Goal: Task Accomplishment & Management: Manage account settings

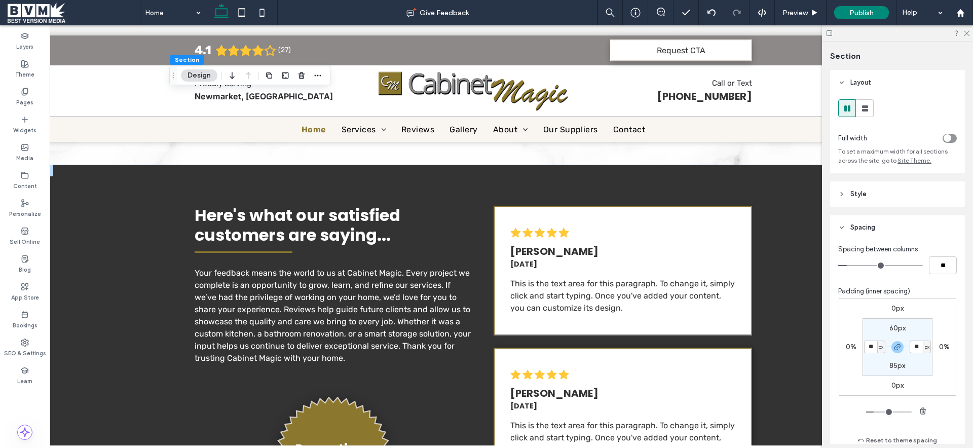
scroll to position [2091, 0]
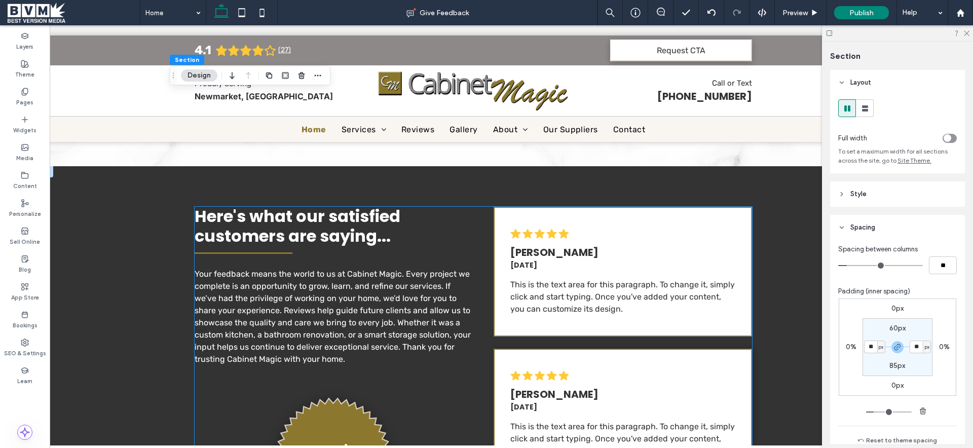
click at [530, 264] on span "[DATE]" at bounding box center [523, 265] width 27 height 10
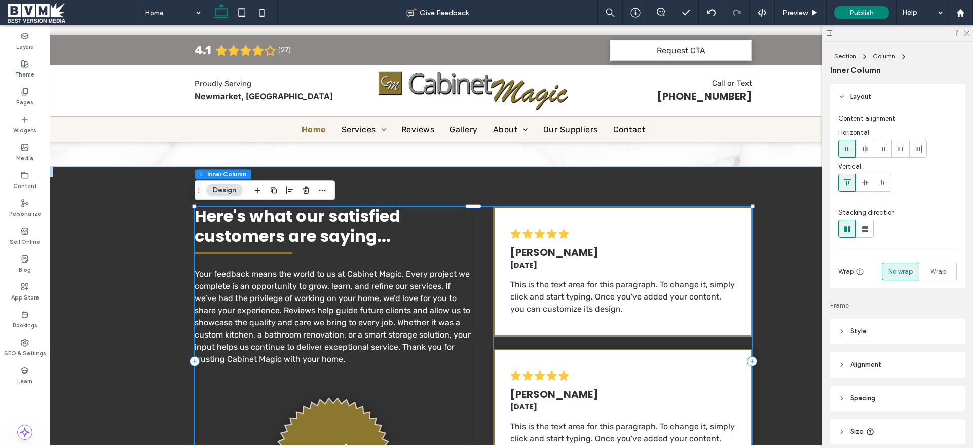
click at [528, 262] on span "[DATE]" at bounding box center [523, 265] width 27 height 10
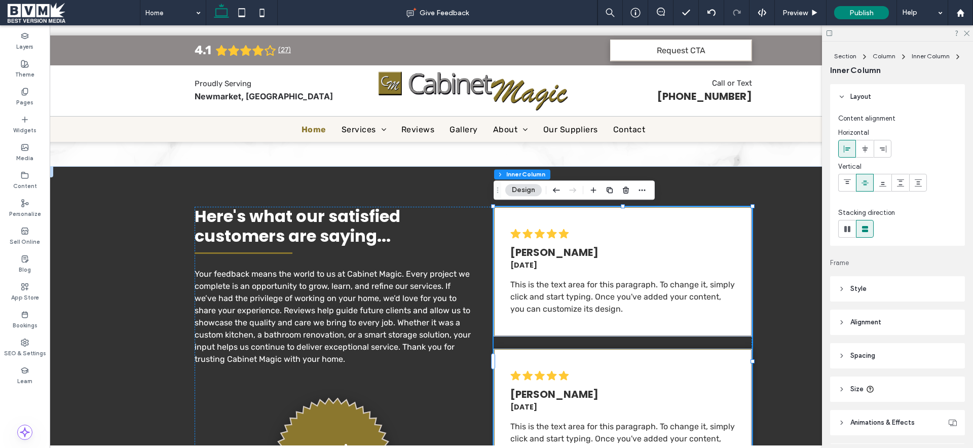
click at [527, 264] on span "[DATE]" at bounding box center [523, 265] width 27 height 10
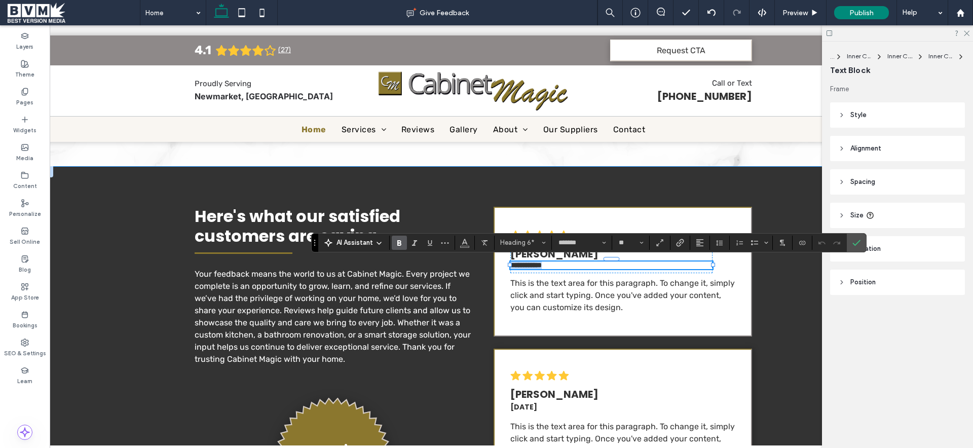
scroll to position [0, 37]
click at [727, 267] on div "**********" at bounding box center [623, 257] width 225 height 31
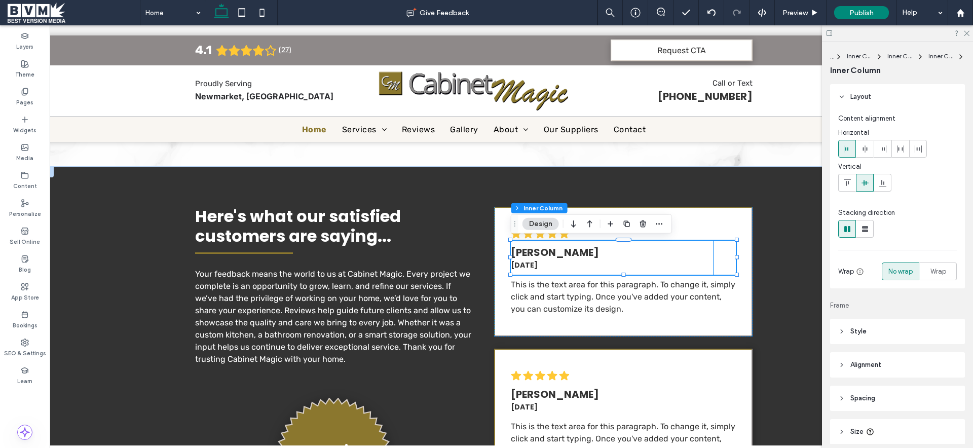
click at [689, 263] on h6 "[DATE]" at bounding box center [612, 265] width 202 height 11
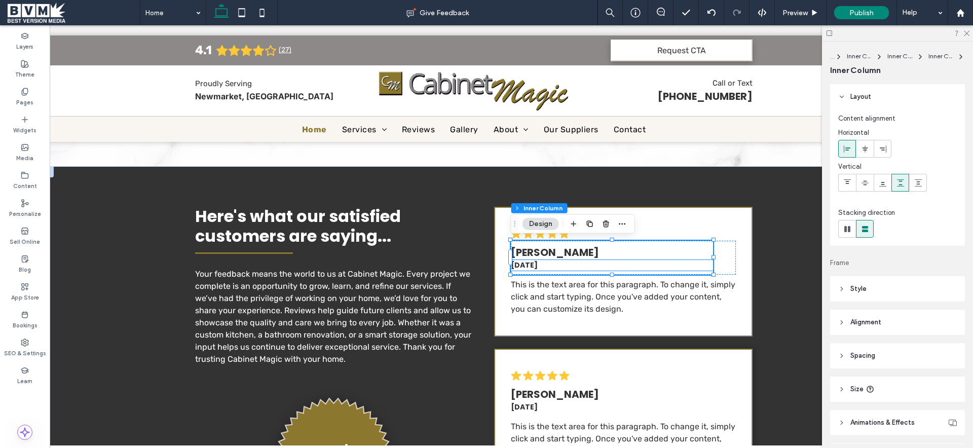
click at [537, 267] on span "[DATE]" at bounding box center [524, 265] width 27 height 10
click at [580, 268] on div "[PERSON_NAME]" at bounding box center [612, 257] width 202 height 30
click at [537, 405] on span "[DATE]" at bounding box center [524, 407] width 27 height 10
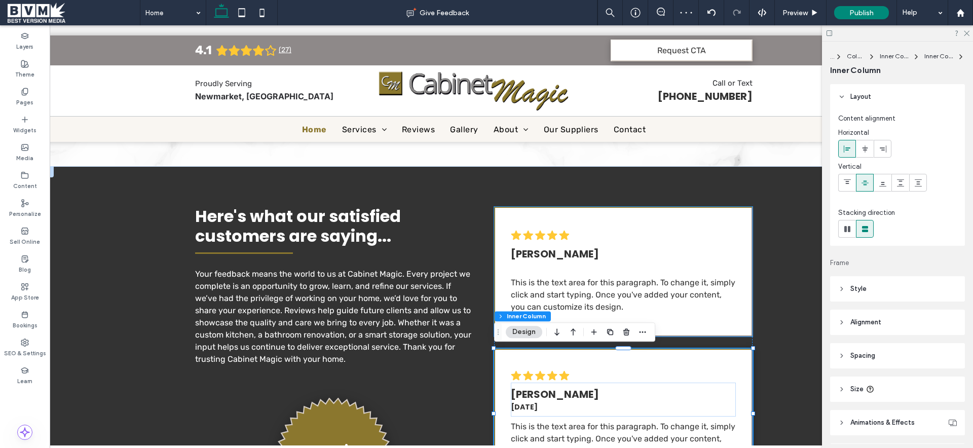
click at [550, 268] on div "[PERSON_NAME]" at bounding box center [612, 257] width 202 height 30
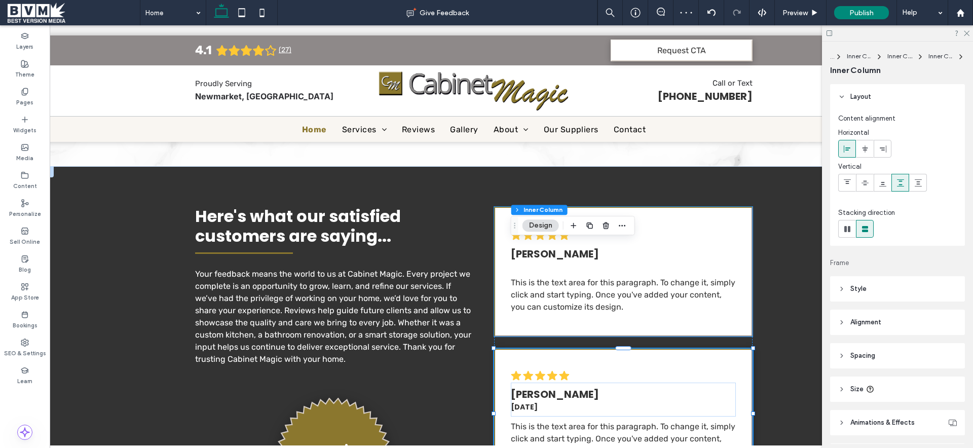
type input "**"
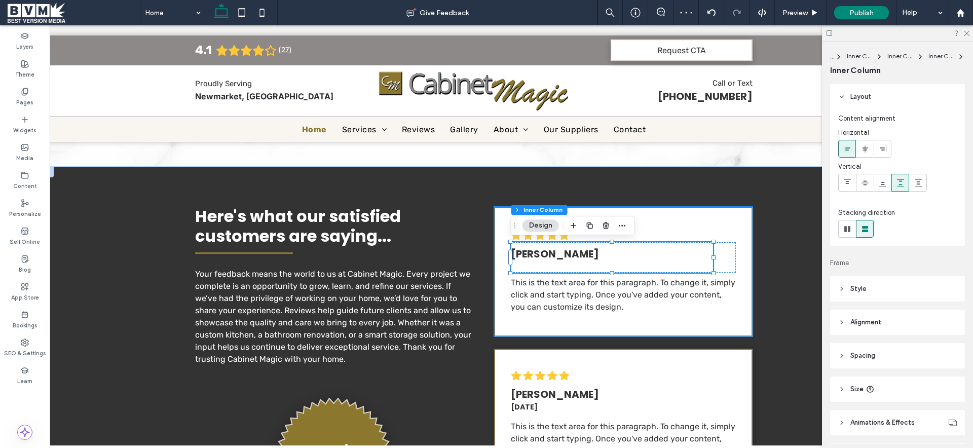
click at [535, 267] on div "[PERSON_NAME]" at bounding box center [612, 257] width 202 height 30
click at [558, 268] on div "[PERSON_NAME]" at bounding box center [612, 257] width 202 height 30
drag, startPoint x: 558, startPoint y: 268, endPoint x: 581, endPoint y: 263, distance: 23.4
click at [558, 268] on div "[PERSON_NAME]" at bounding box center [612, 257] width 202 height 30
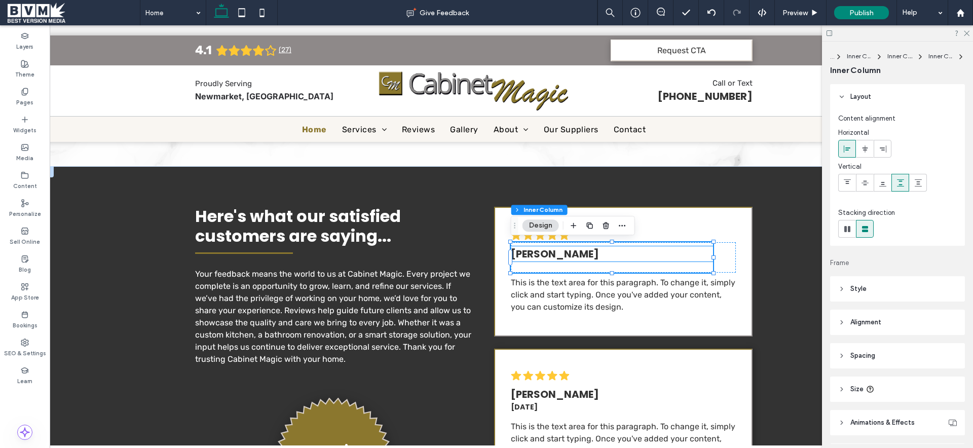
click at [591, 258] on h4 "[PERSON_NAME]" at bounding box center [612, 253] width 202 height 15
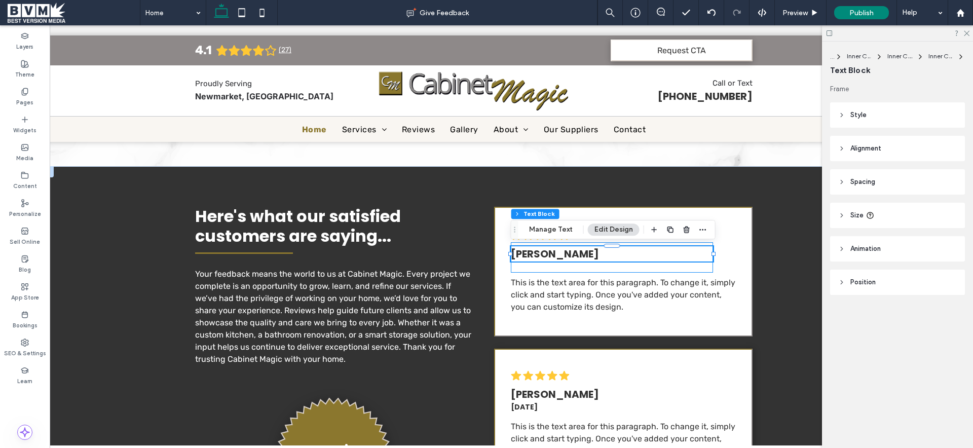
click at [582, 271] on div "[PERSON_NAME]" at bounding box center [612, 257] width 202 height 30
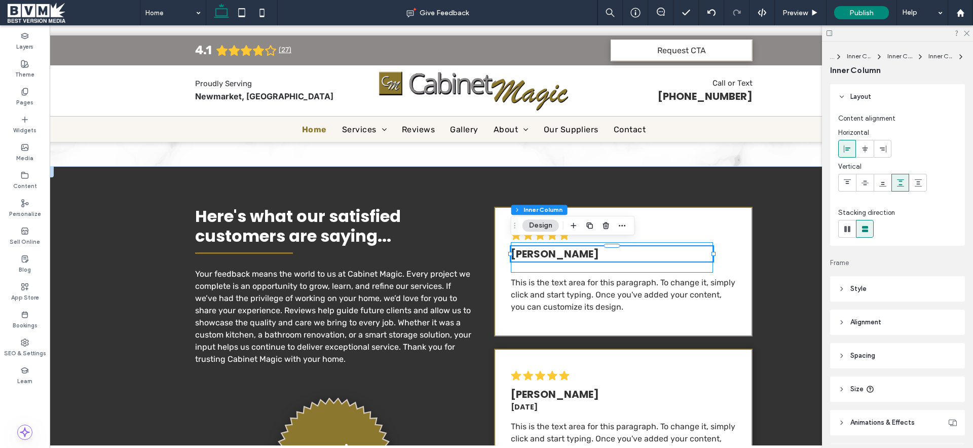
type input "**"
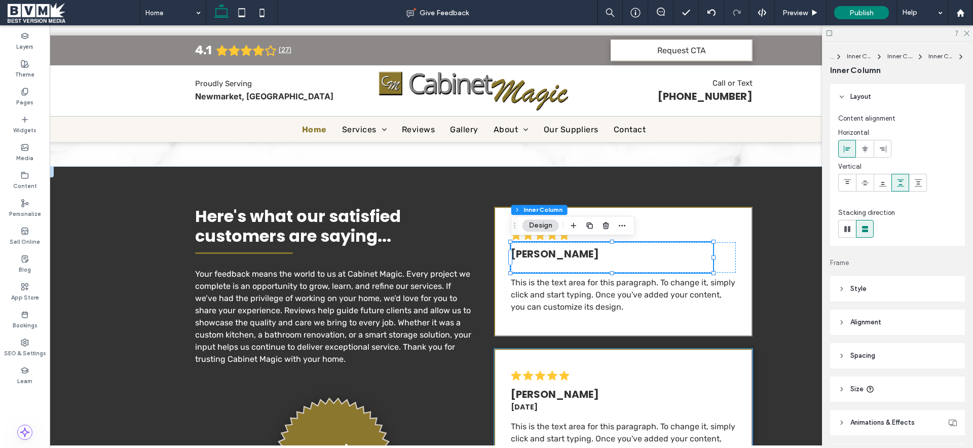
click at [550, 398] on span "[PERSON_NAME]" at bounding box center [555, 394] width 88 height 14
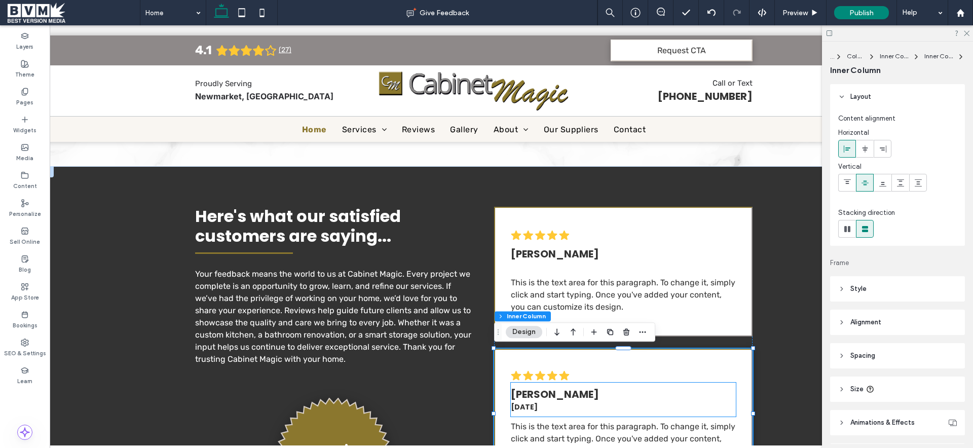
click at [537, 405] on span "[DATE]" at bounding box center [524, 407] width 27 height 10
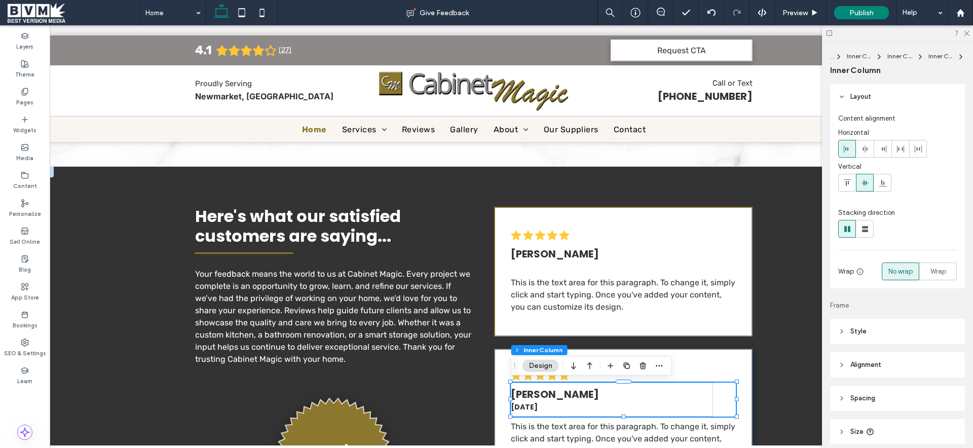
type input "**"
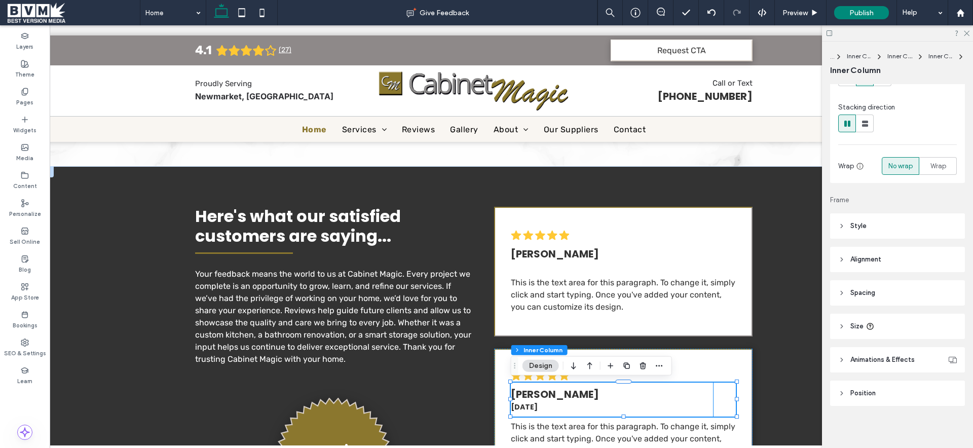
scroll to position [108, 0]
click at [537, 405] on span "[DATE]" at bounding box center [524, 407] width 27 height 10
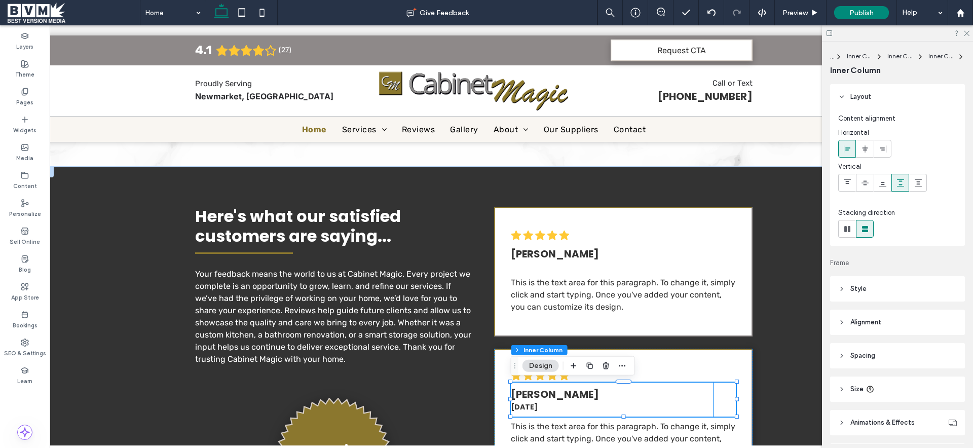
click at [537, 405] on span "[DATE]" at bounding box center [524, 407] width 27 height 10
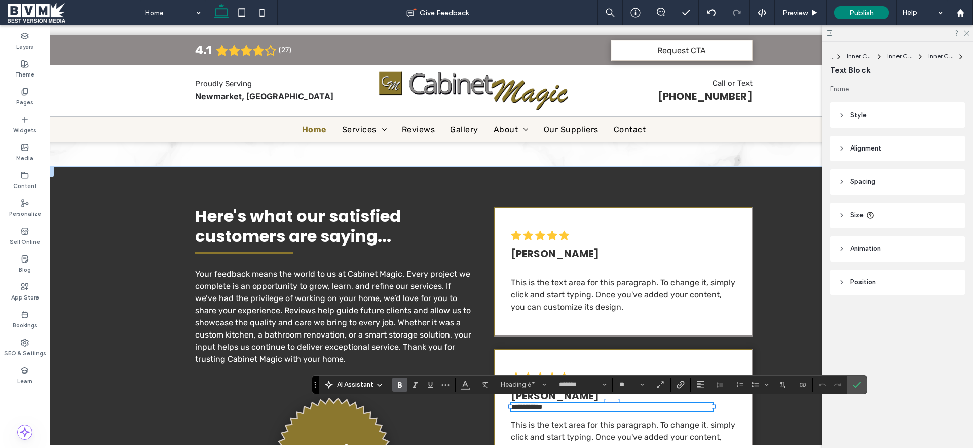
click at [542, 407] on span "**********" at bounding box center [526, 406] width 31 height 7
click at [573, 408] on h6 "**********" at bounding box center [612, 407] width 202 height 8
click at [587, 403] on h6 "**********" at bounding box center [612, 407] width 202 height 8
drag, startPoint x: 792, startPoint y: 405, endPoint x: 716, endPoint y: 405, distance: 76.0
click at [792, 405] on div "Here's what our satisfied customers are saying... Your feedback means the world…" at bounding box center [473, 361] width 903 height 390
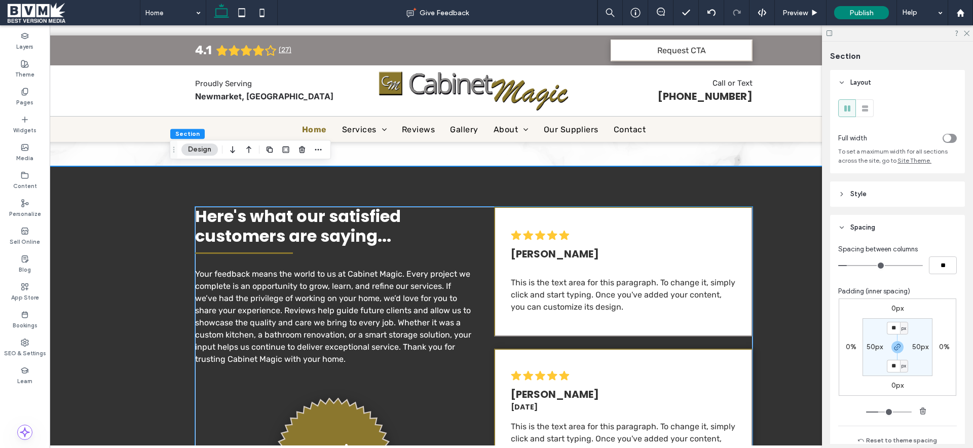
click at [537, 402] on span "[DATE]" at bounding box center [524, 407] width 27 height 10
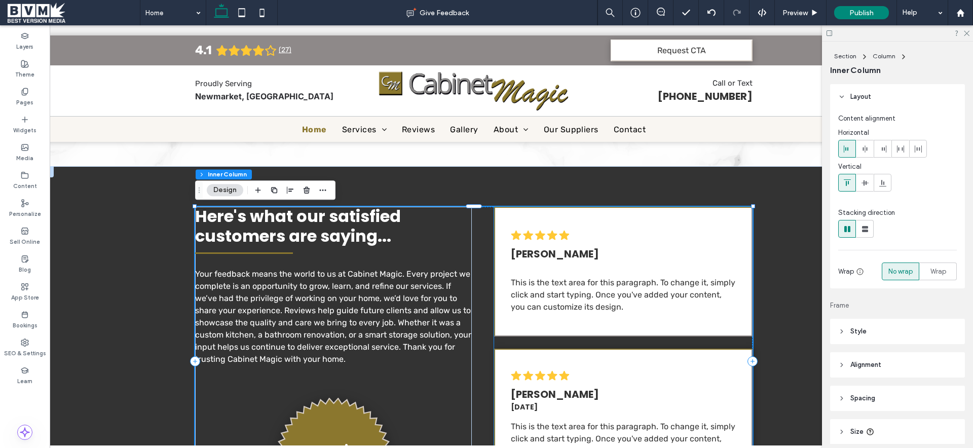
click at [569, 407] on h6 "[DATE]" at bounding box center [612, 407] width 202 height 11
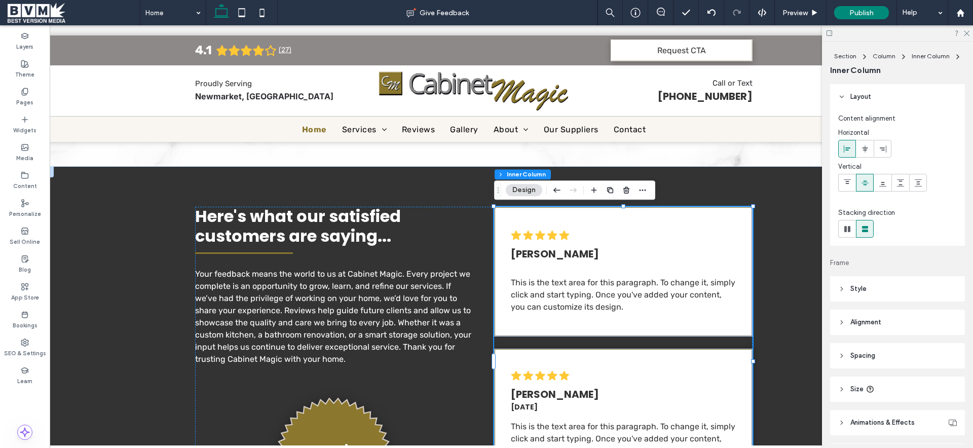
click at [569, 407] on h6 "[DATE]" at bounding box center [612, 407] width 202 height 11
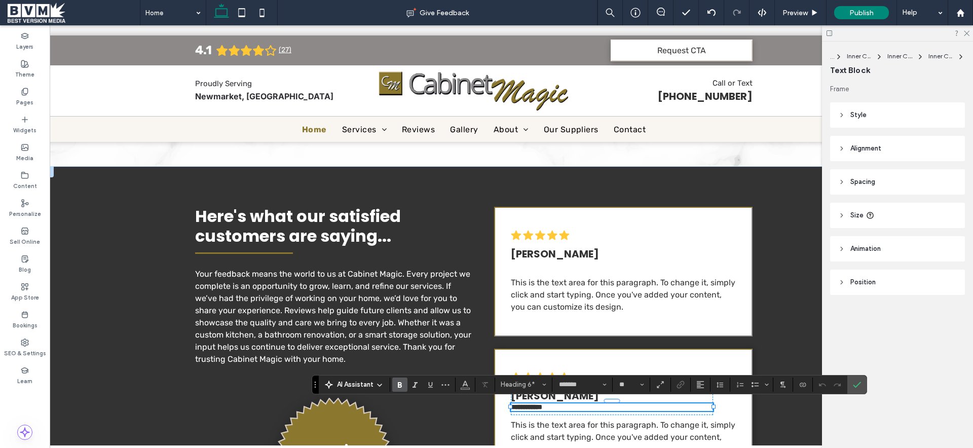
click at [560, 407] on h6 "**********" at bounding box center [612, 407] width 202 height 8
click at [596, 406] on h6 "**********" at bounding box center [612, 407] width 202 height 8
click at [691, 401] on div at bounding box center [612, 401] width 202 height 1
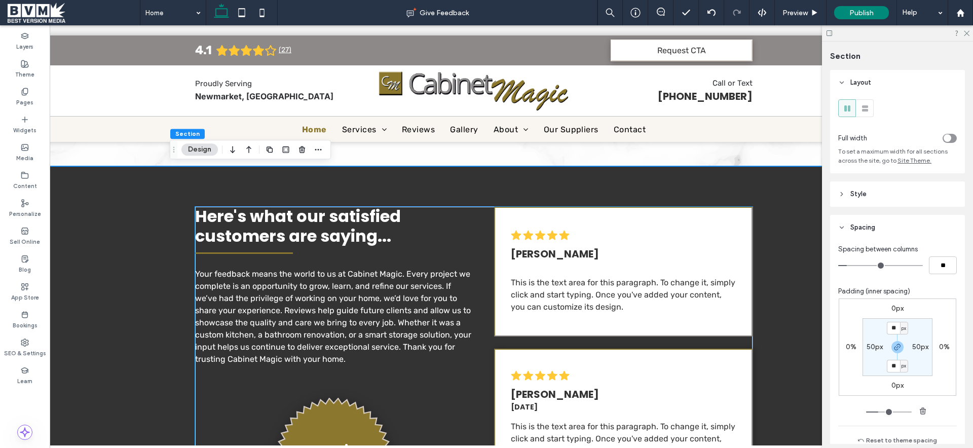
click at [689, 403] on h6 "[DATE]" at bounding box center [612, 407] width 202 height 11
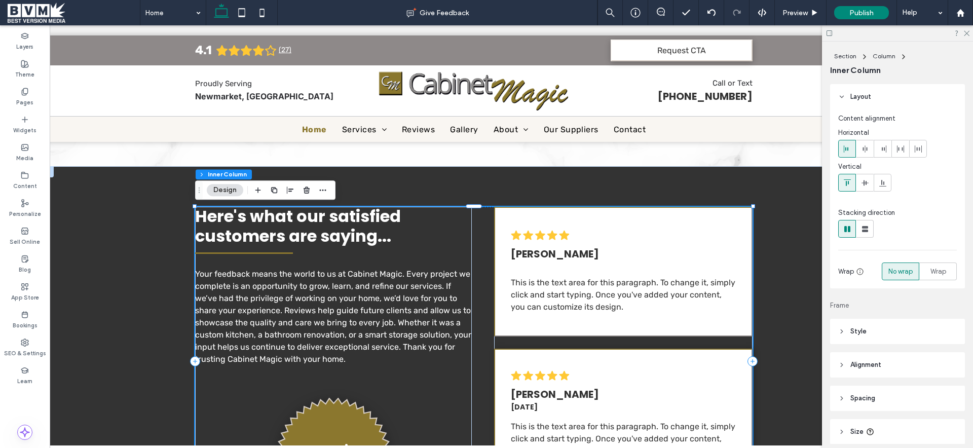
click at [686, 407] on h6 "[DATE]" at bounding box center [612, 407] width 202 height 11
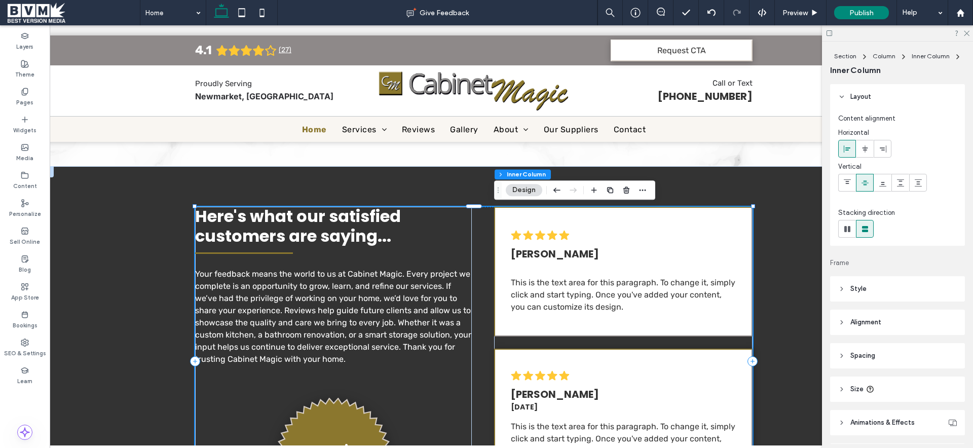
click at [686, 407] on h6 "[DATE]" at bounding box center [612, 407] width 202 height 11
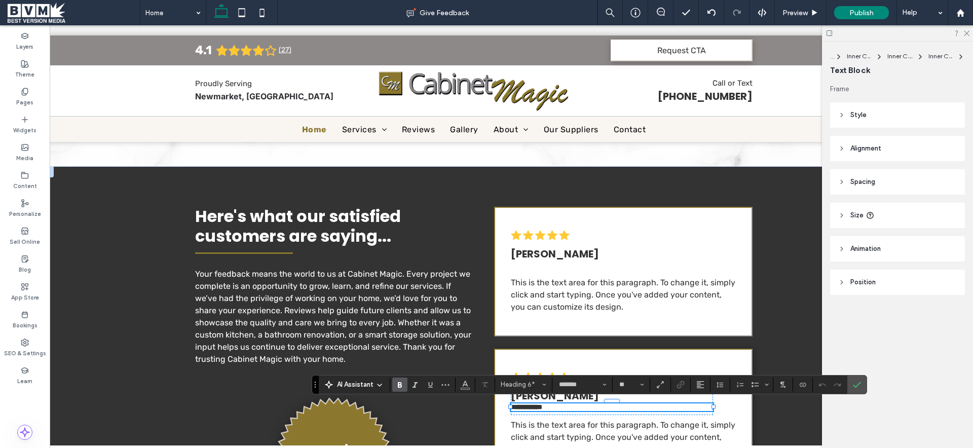
click at [531, 404] on span "**********" at bounding box center [526, 406] width 31 height 7
drag, startPoint x: 773, startPoint y: 412, endPoint x: 736, endPoint y: 413, distance: 36.5
click at [772, 412] on div "Here's what our satisfied customers are saying... Your feedback means the world…" at bounding box center [474, 361] width 608 height 390
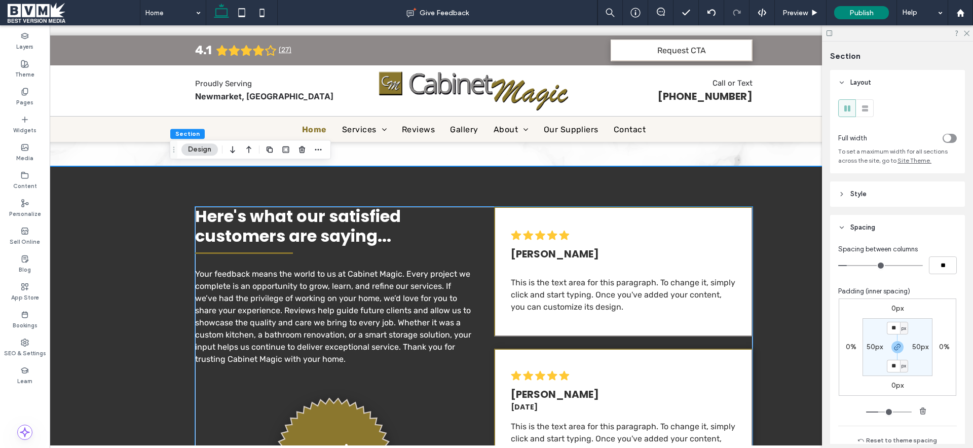
click at [526, 404] on span "[DATE]" at bounding box center [524, 407] width 27 height 10
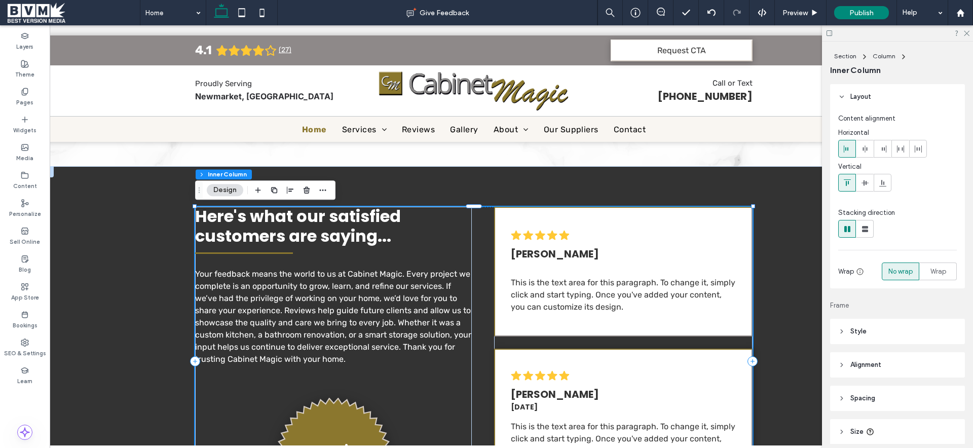
click at [515, 407] on span "[DATE]" at bounding box center [524, 407] width 27 height 10
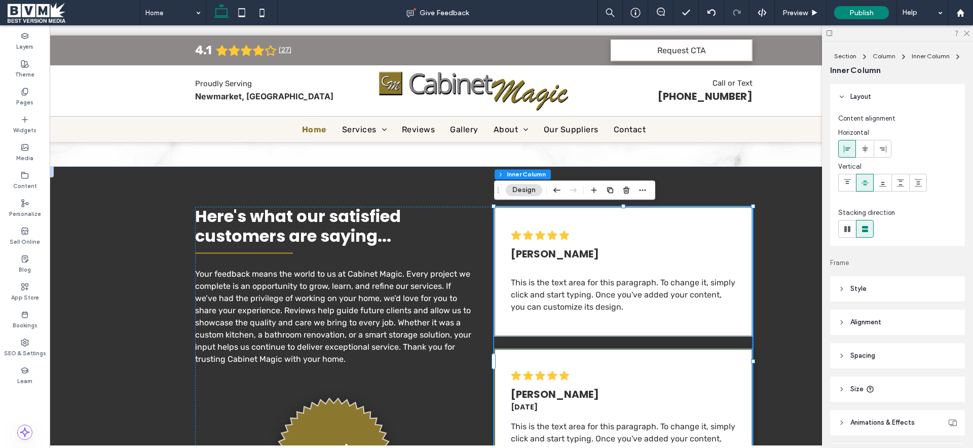
click at [528, 407] on span "[DATE]" at bounding box center [524, 407] width 27 height 10
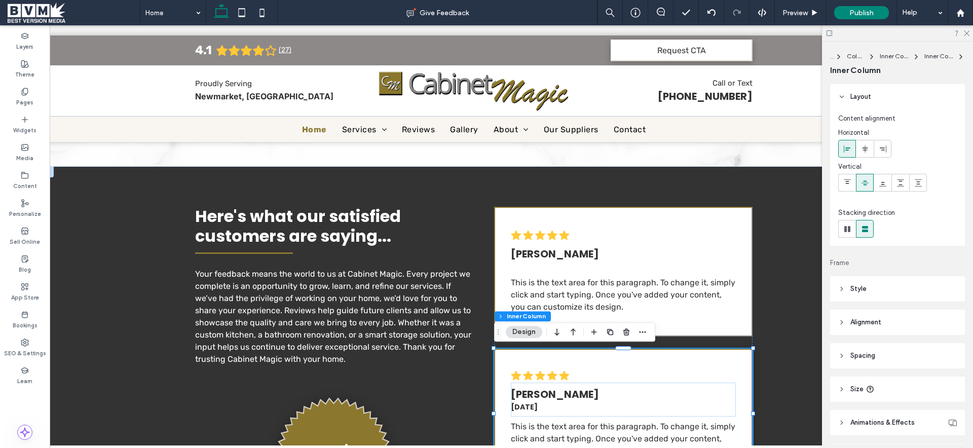
click at [532, 407] on span "[DATE]" at bounding box center [524, 407] width 27 height 10
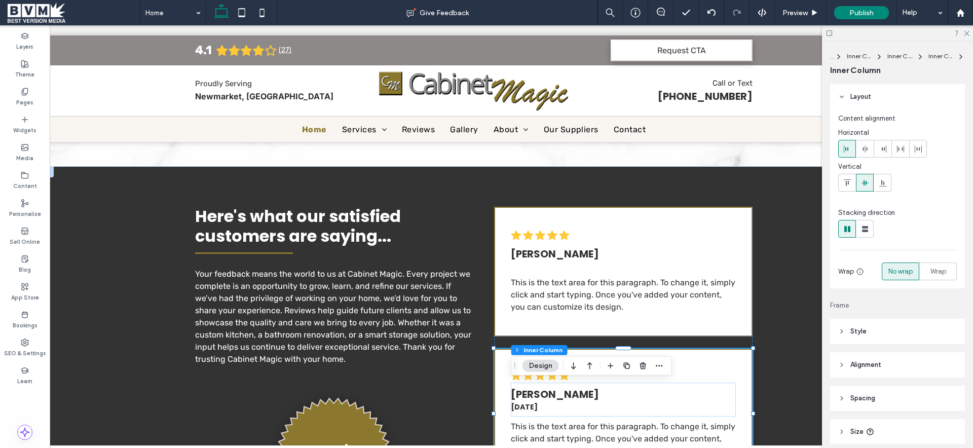
type input "**"
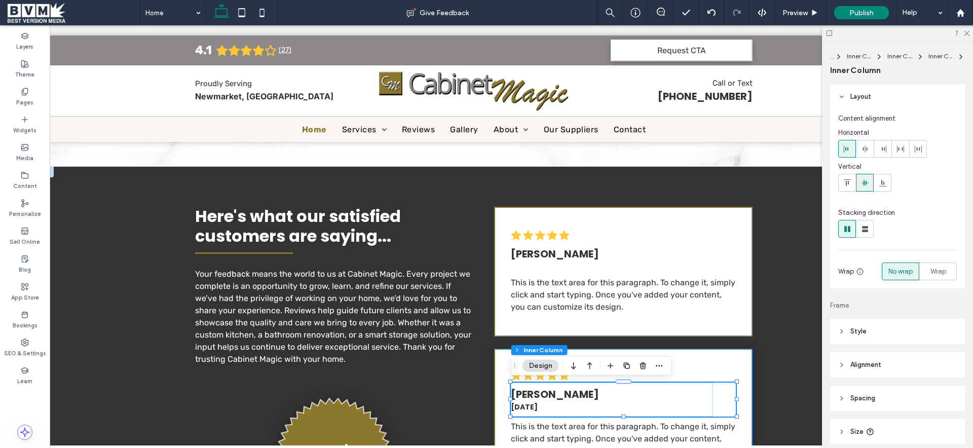
click at [532, 407] on span "[DATE]" at bounding box center [524, 407] width 27 height 10
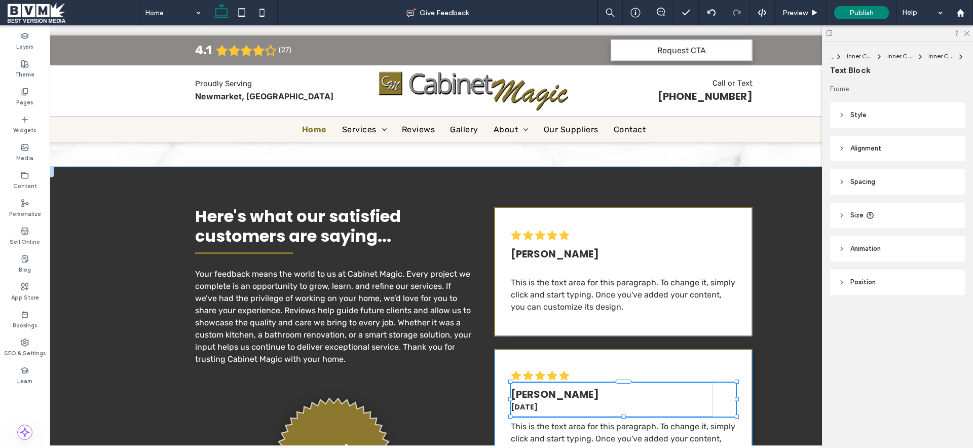
type input "*******"
type input "**"
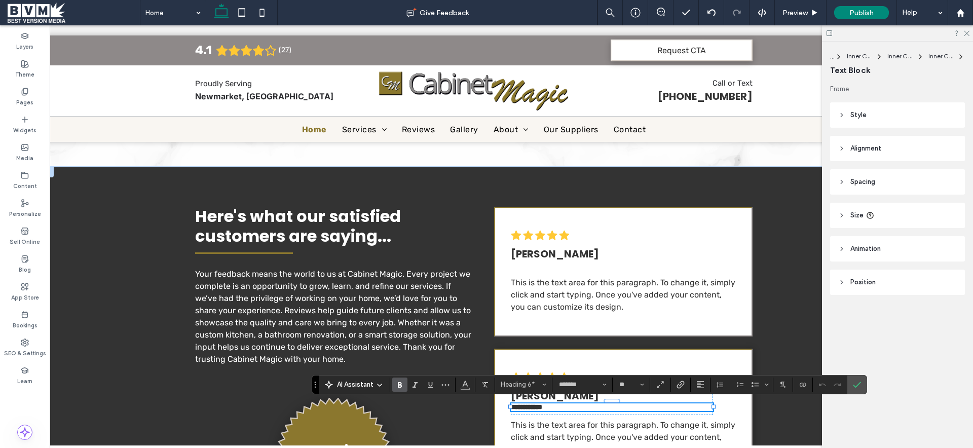
click at [617, 408] on h6 "**********" at bounding box center [612, 407] width 202 height 8
drag, startPoint x: 774, startPoint y: 408, endPoint x: 764, endPoint y: 409, distance: 9.7
click at [774, 408] on div "Here's what our satisfied customers are saying... Your feedback means the world…" at bounding box center [474, 361] width 608 height 390
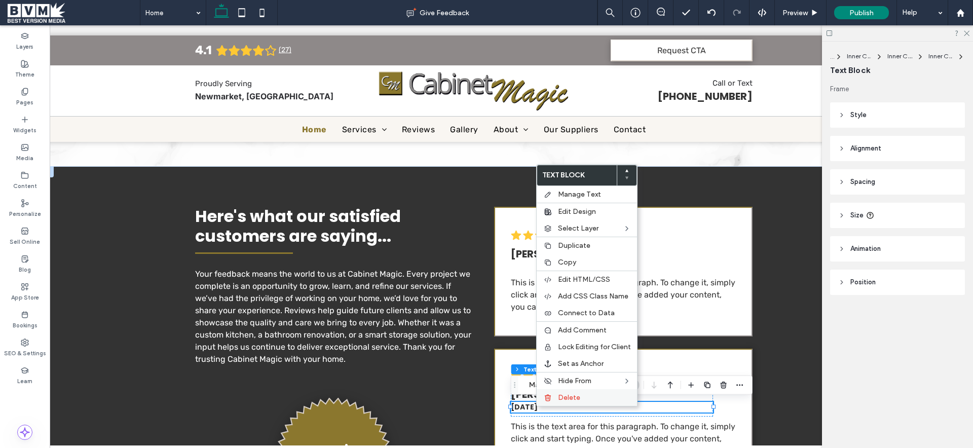
click at [570, 399] on span "Delete" at bounding box center [569, 397] width 22 height 9
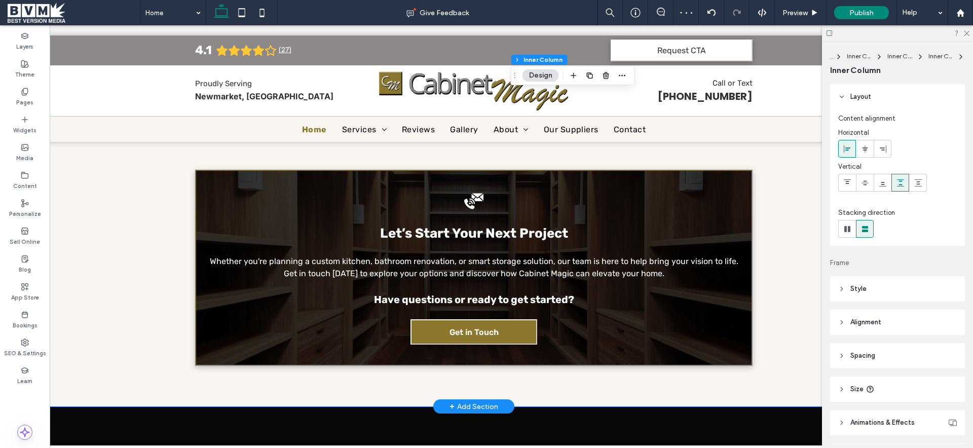
scroll to position [2507, 0]
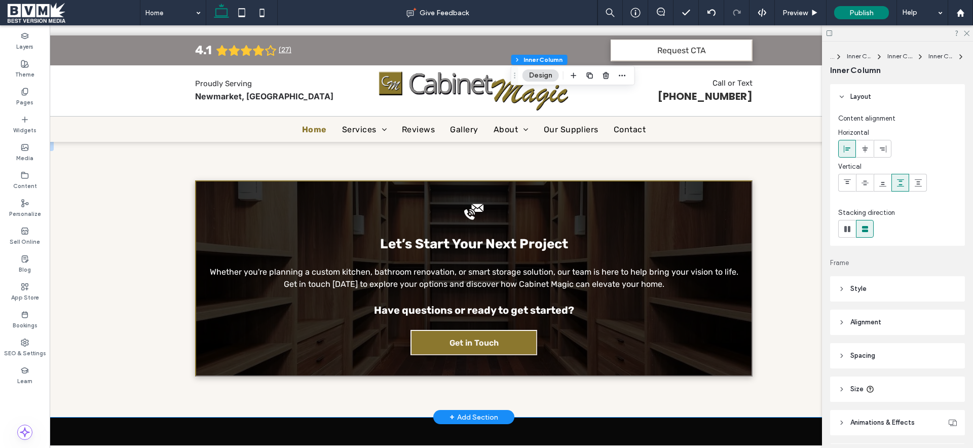
click at [792, 269] on div "Let’s Start Your Next Project Whether you're planning a custom kitchen, bathroo…" at bounding box center [473, 278] width 903 height 277
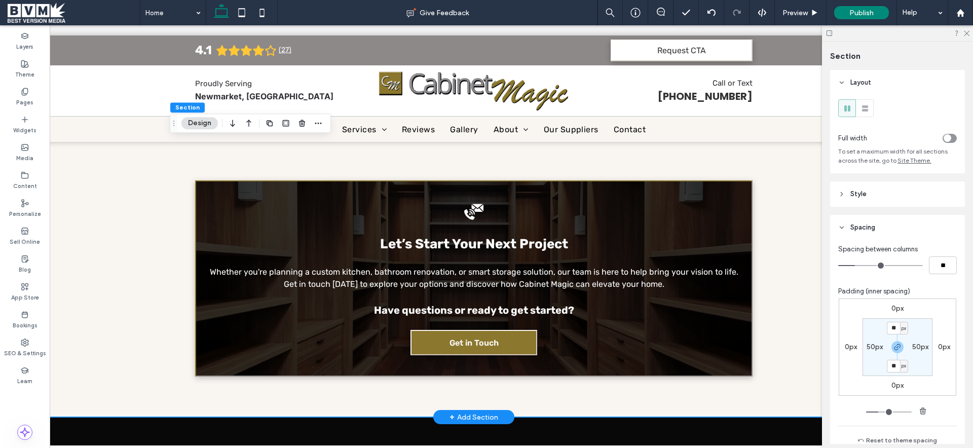
click at [779, 267] on div "Let’s Start Your Next Project Whether you're planning a custom kitchen, bathroo…" at bounding box center [473, 278] width 903 height 277
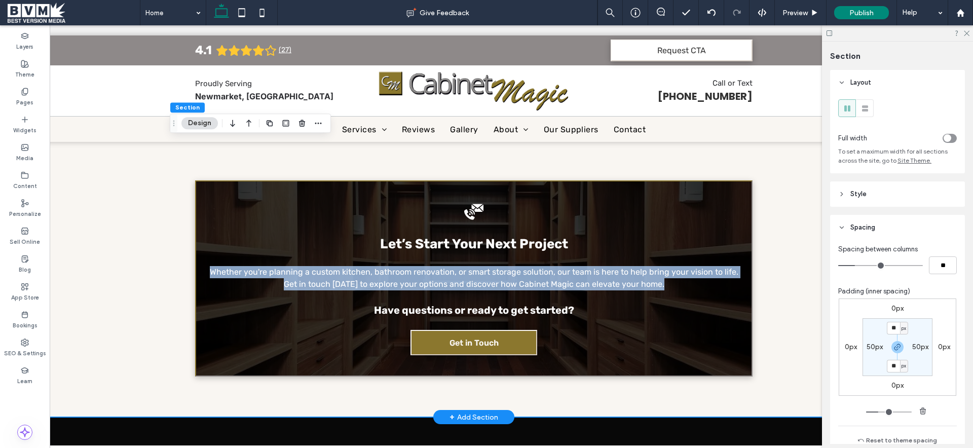
click at [779, 267] on div "Let’s Start Your Next Project Whether you're planning a custom kitchen, bathroo…" at bounding box center [473, 278] width 903 height 277
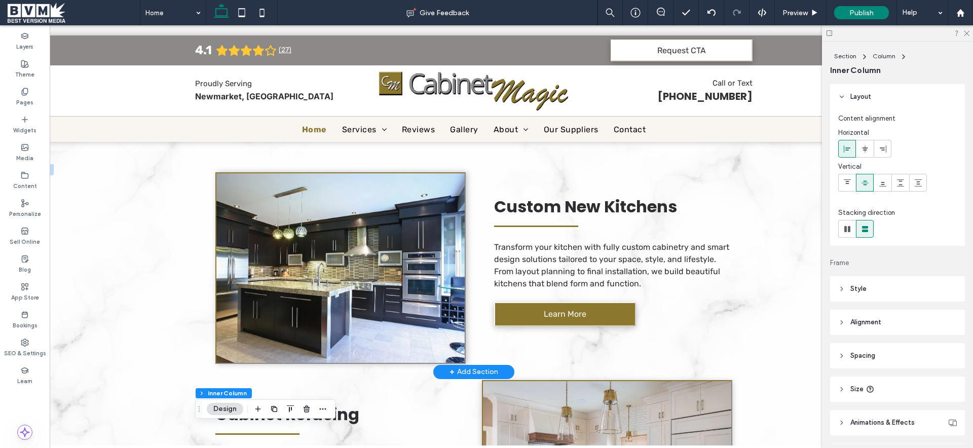
scroll to position [1111, 0]
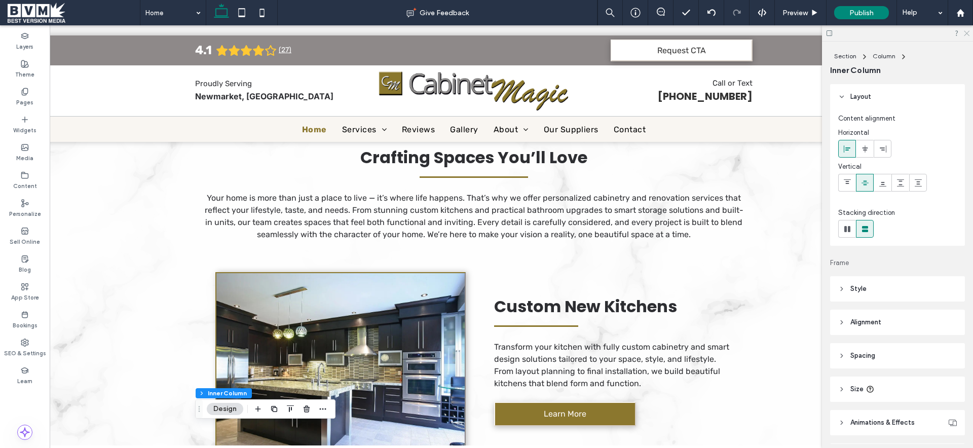
click at [965, 34] on icon at bounding box center [965, 32] width 7 height 7
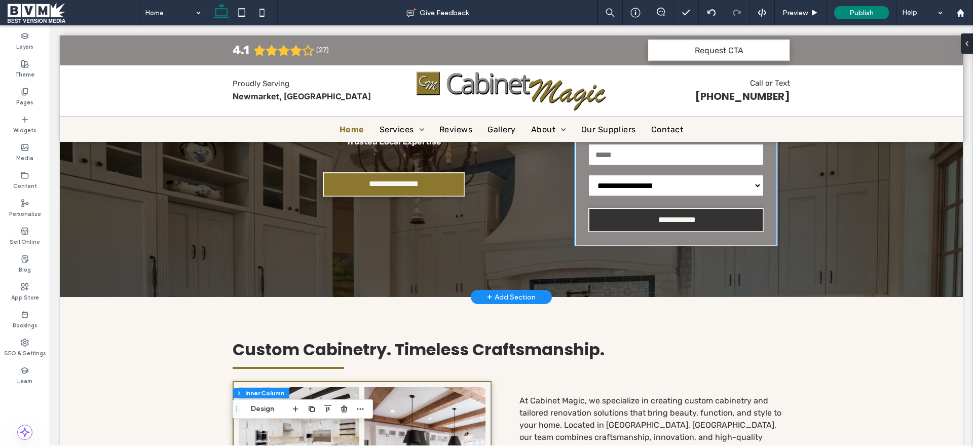
scroll to position [0, 0]
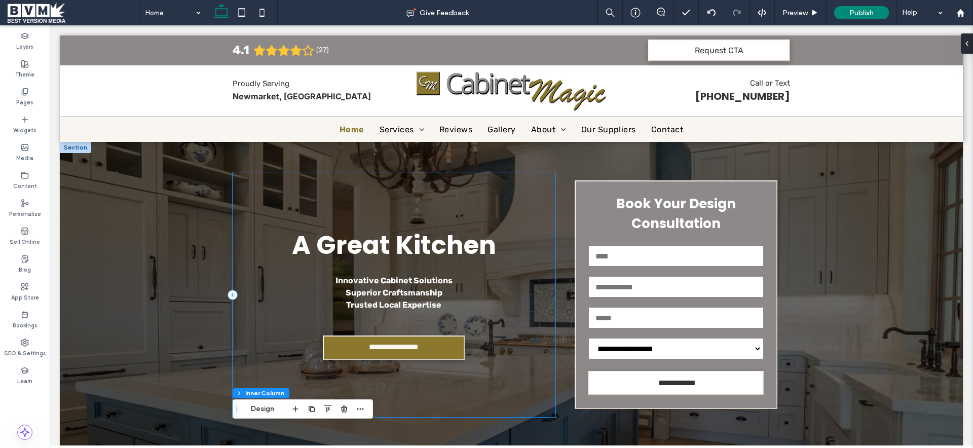
click at [417, 319] on div "**********" at bounding box center [394, 294] width 323 height 245
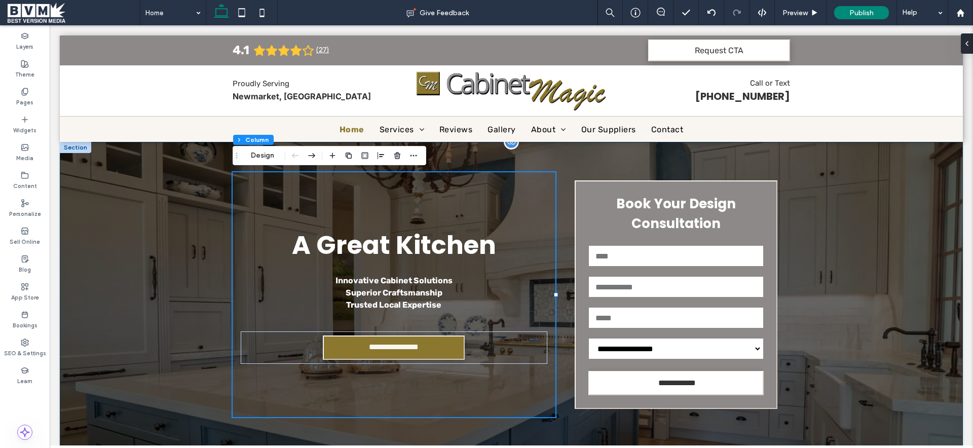
click at [861, 321] on div "**********" at bounding box center [511, 301] width 903 height 318
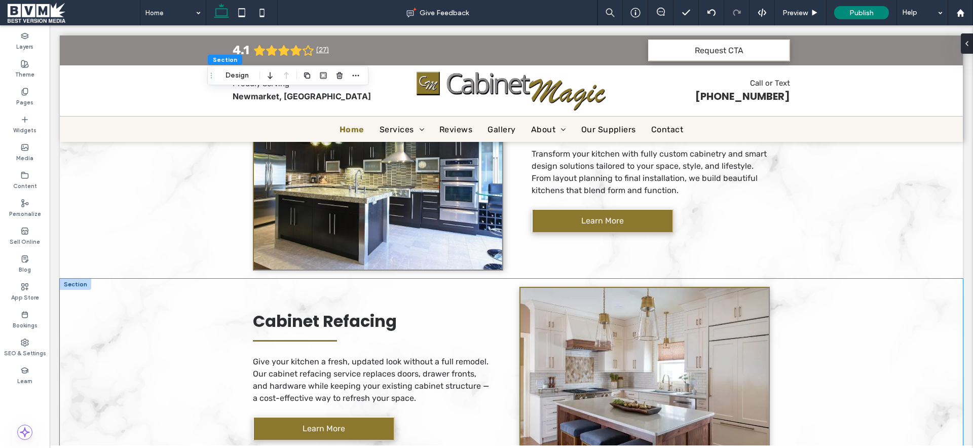
scroll to position [1222, 0]
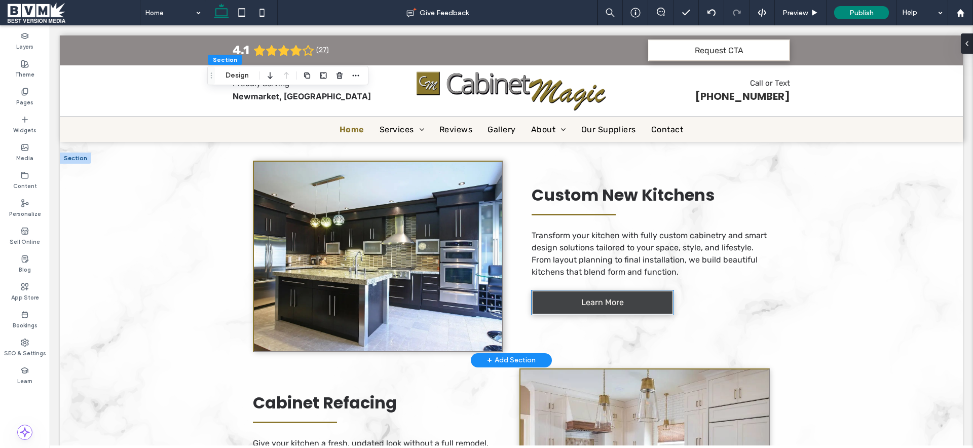
click at [586, 307] on link "Learn More" at bounding box center [602, 302] width 142 height 24
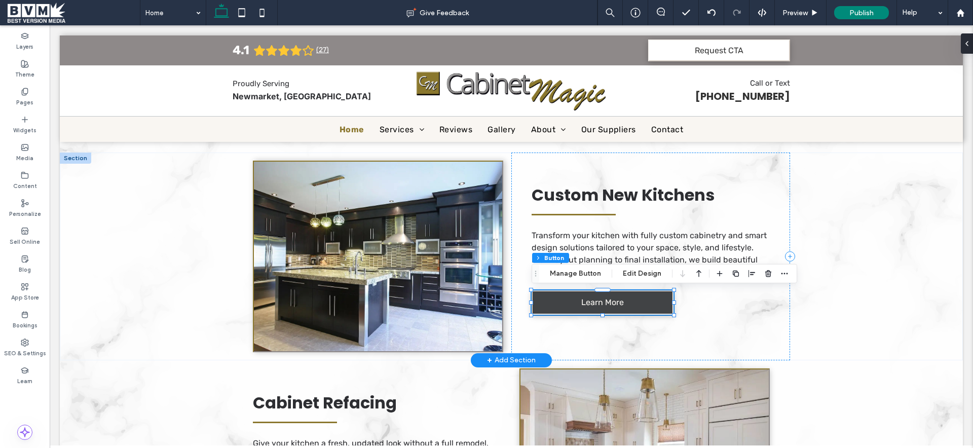
click at [635, 309] on link "Learn More" at bounding box center [602, 302] width 142 height 24
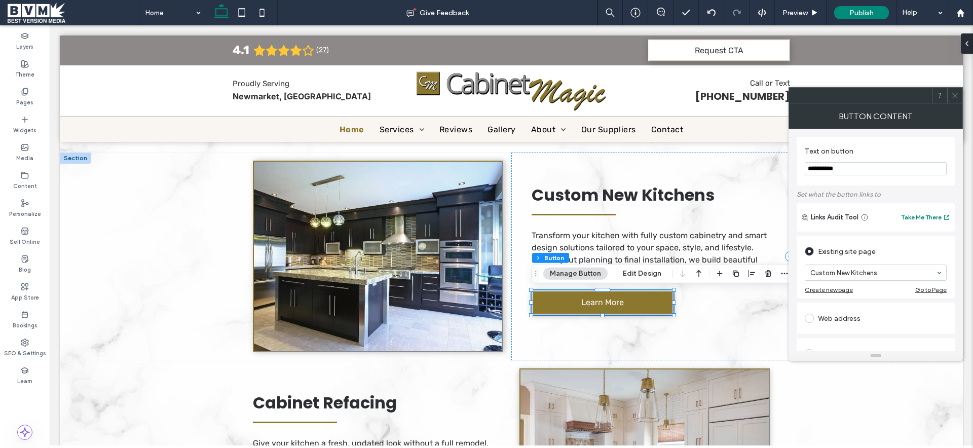
click at [871, 171] on input "**********" at bounding box center [875, 168] width 142 height 13
type input "**********"
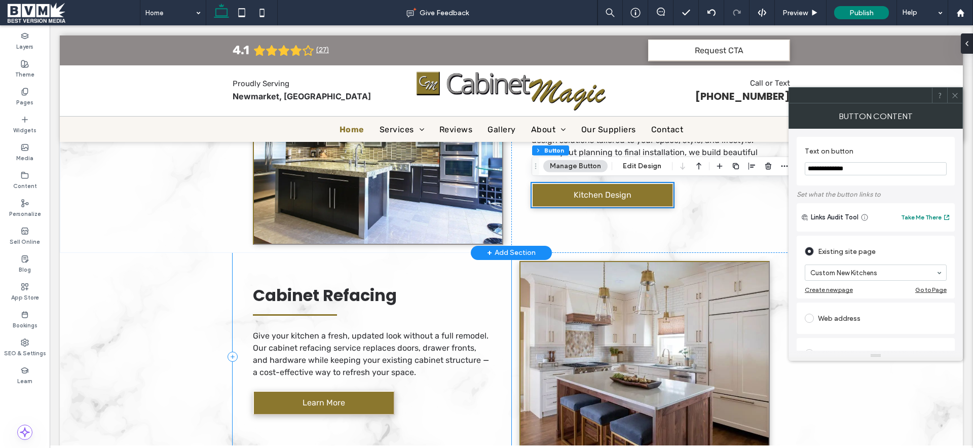
scroll to position [1337, 0]
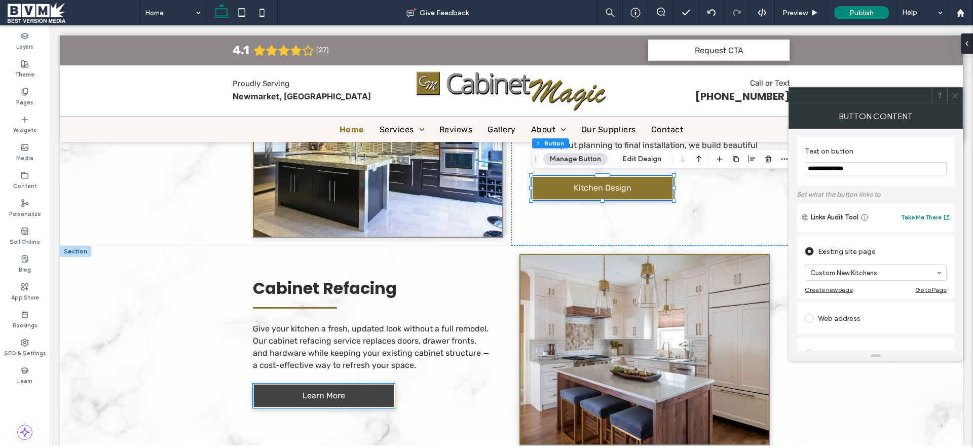
click at [341, 403] on link "Learn More" at bounding box center [324, 395] width 142 height 24
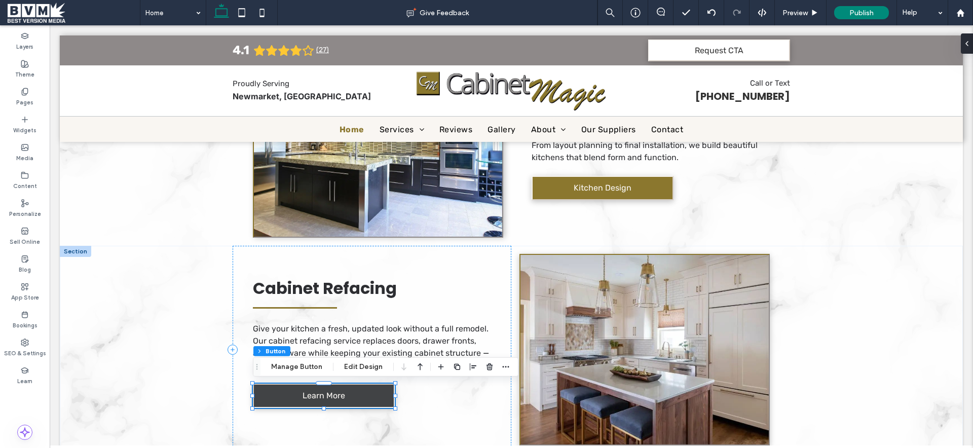
click at [332, 398] on span "Learn More" at bounding box center [323, 396] width 43 height 10
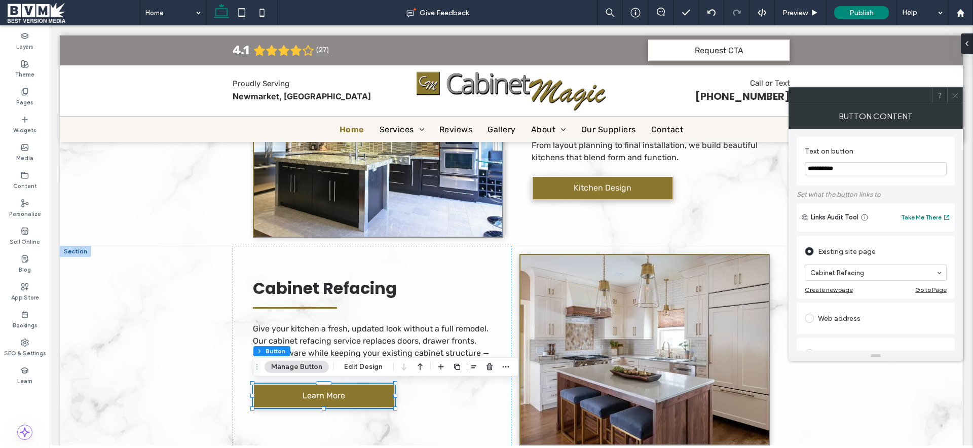
click at [846, 163] on input "**********" at bounding box center [875, 168] width 142 height 13
click at [847, 163] on input "**********" at bounding box center [875, 168] width 142 height 13
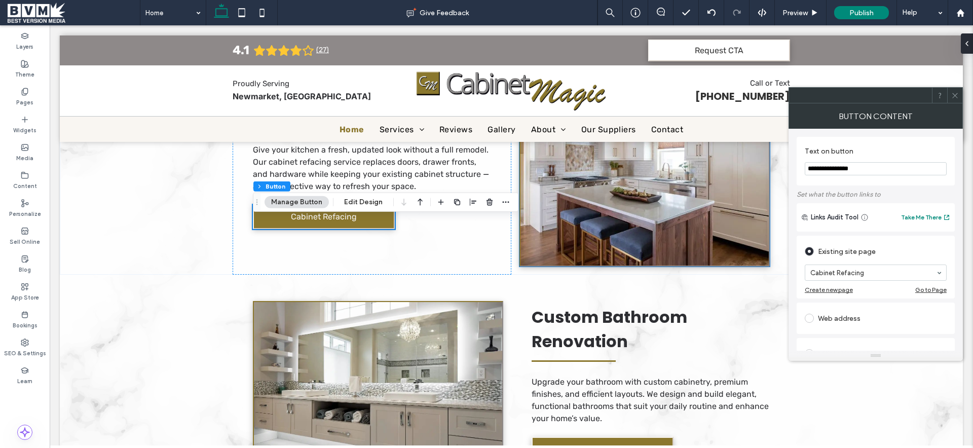
scroll to position [1546, 0]
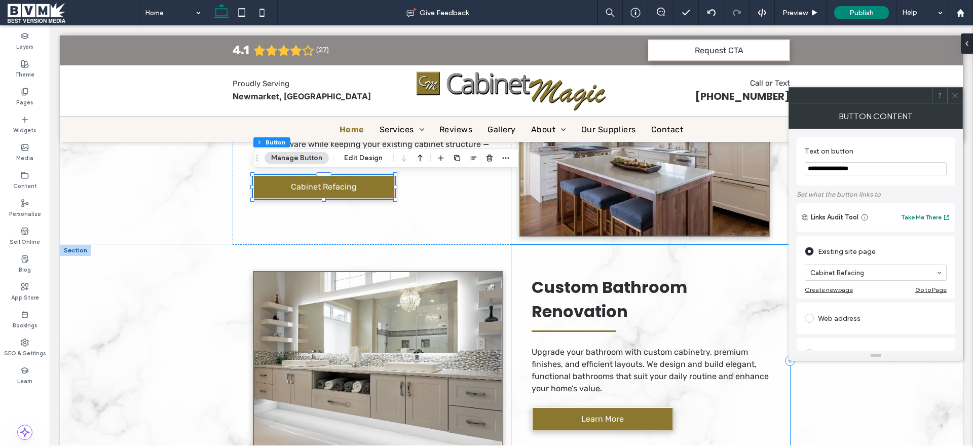
type input "**********"
click at [630, 431] on div "Custom Bathroom Renovation Upgrade your bathroom with custom cabinetry, premium…" at bounding box center [650, 361] width 279 height 232
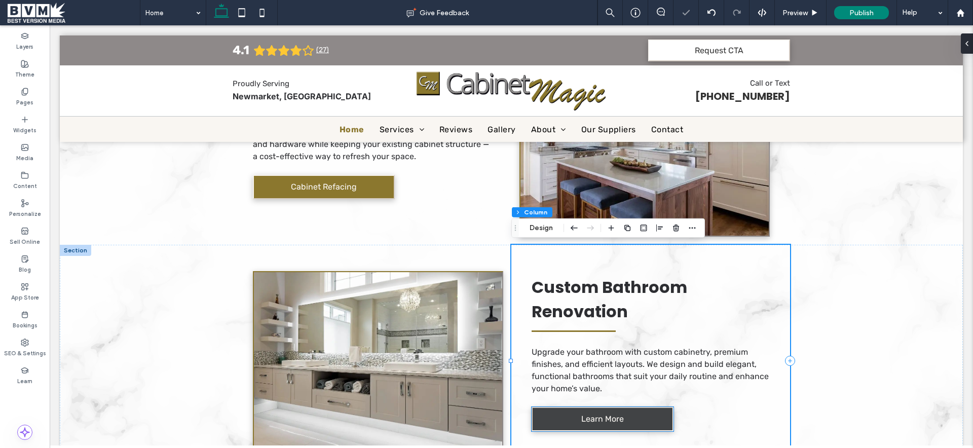
click at [633, 423] on link "Learn More" at bounding box center [602, 419] width 142 height 24
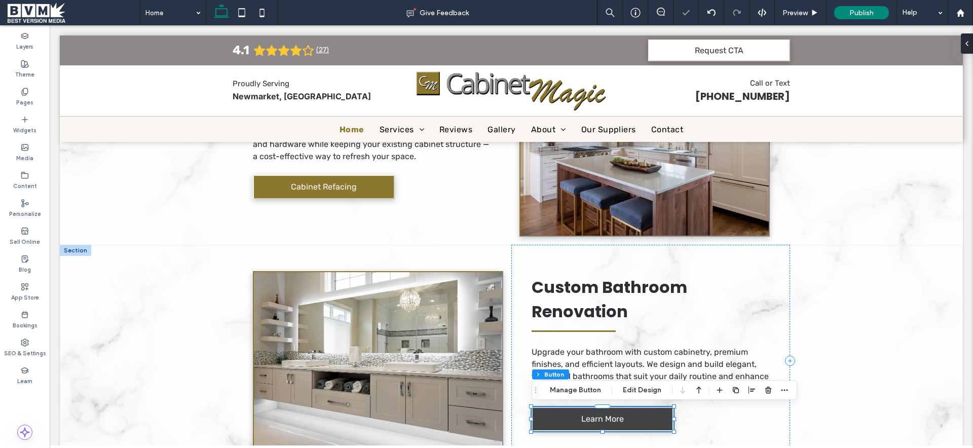
click at [633, 423] on link "Learn More" at bounding box center [602, 419] width 142 height 24
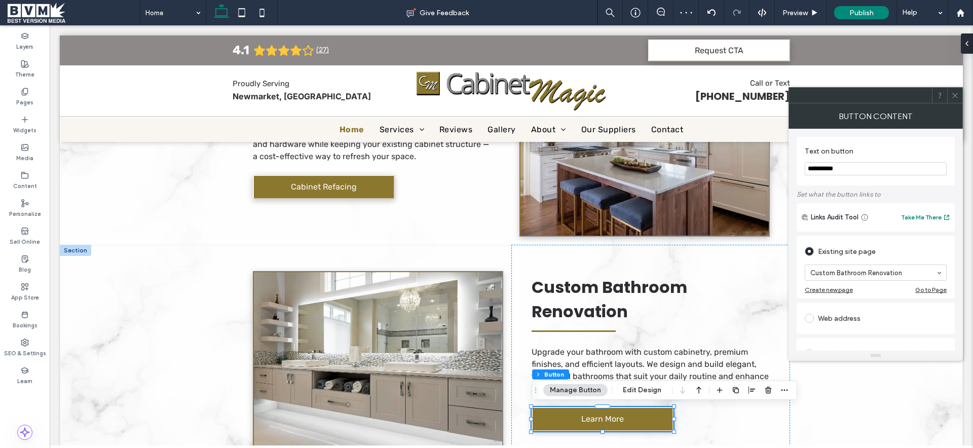
click at [846, 167] on input "**********" at bounding box center [875, 168] width 142 height 13
type input "**********"
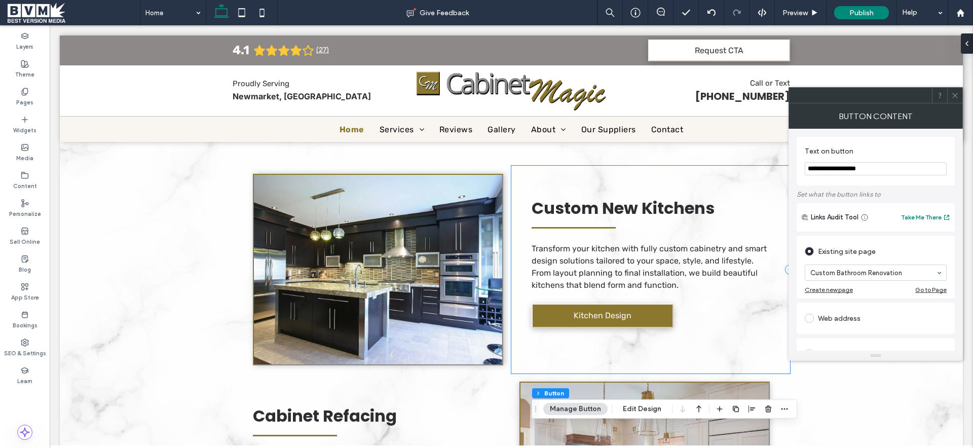
scroll to position [1207, 0]
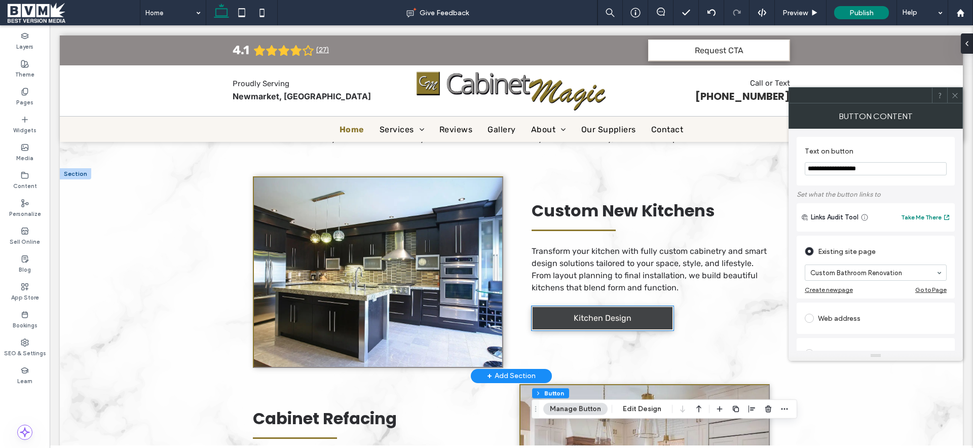
click at [576, 322] on span "Kitchen Design" at bounding box center [602, 318] width 58 height 10
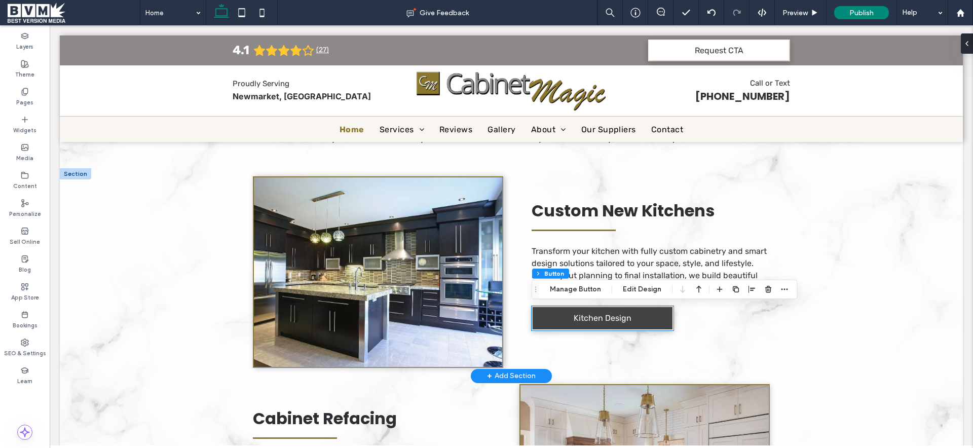
click at [576, 322] on span "Kitchen Design" at bounding box center [602, 318] width 58 height 10
click at [615, 321] on span "Kitchen Design" at bounding box center [602, 318] width 58 height 10
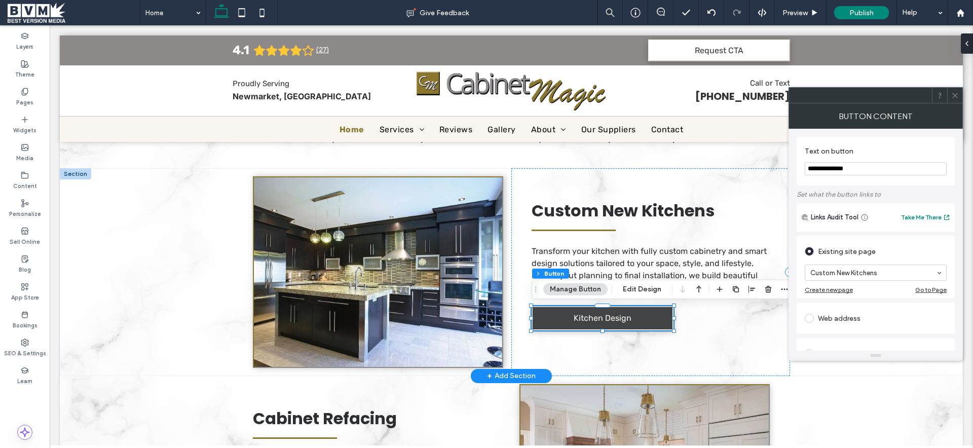
click at [615, 321] on span "Kitchen Design" at bounding box center [602, 318] width 58 height 10
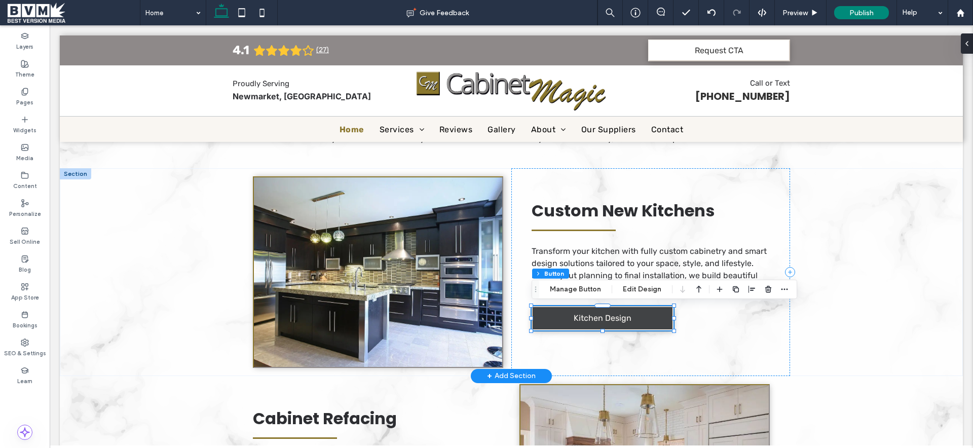
click at [603, 318] on span "Kitchen Design" at bounding box center [602, 318] width 58 height 10
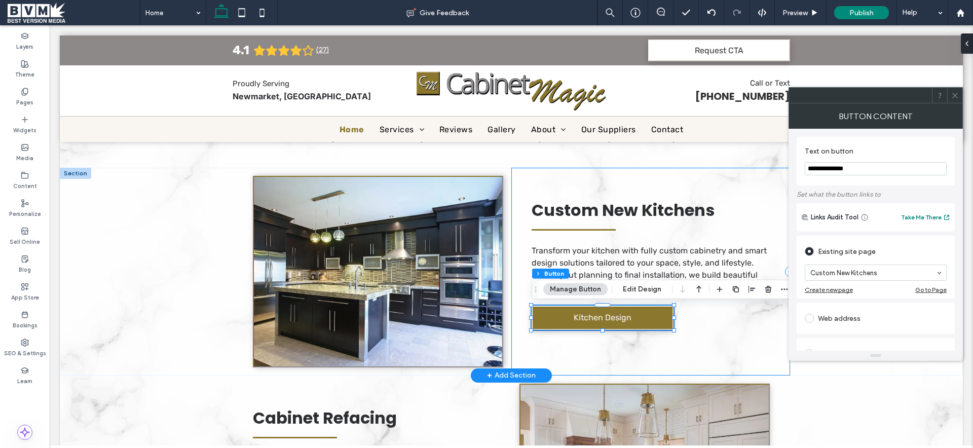
scroll to position [1216, 0]
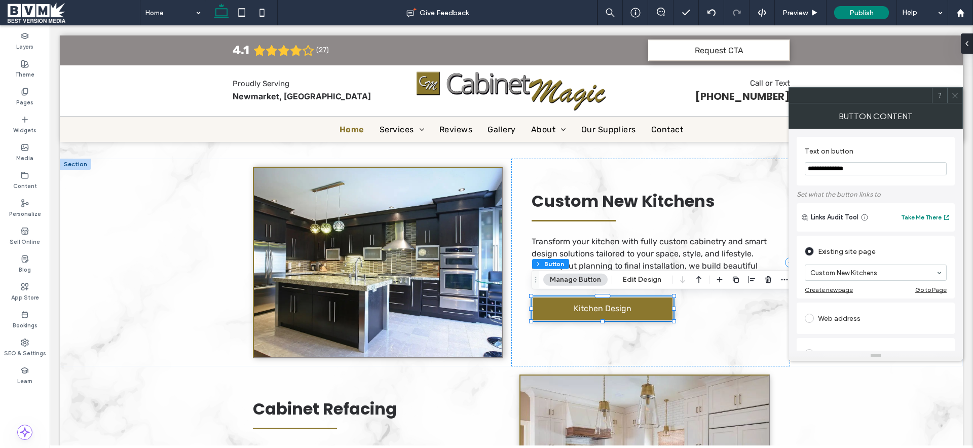
click at [865, 169] on input "**********" at bounding box center [875, 168] width 142 height 13
type input "**********"
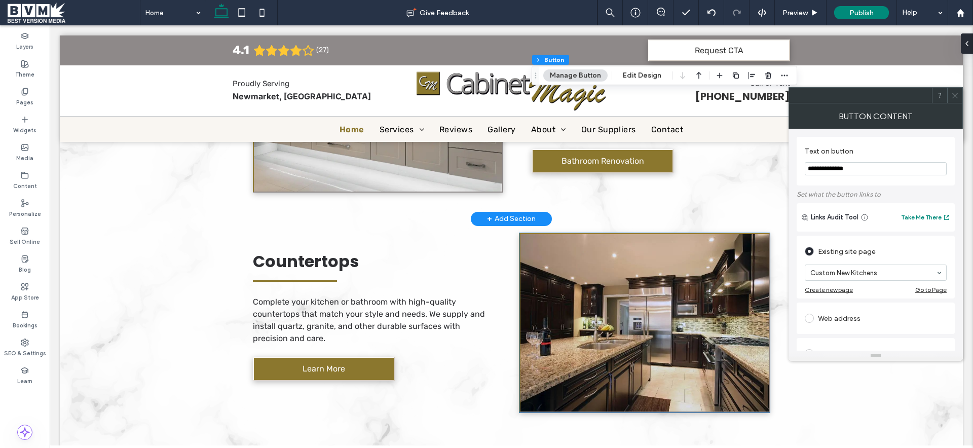
scroll to position [1810, 0]
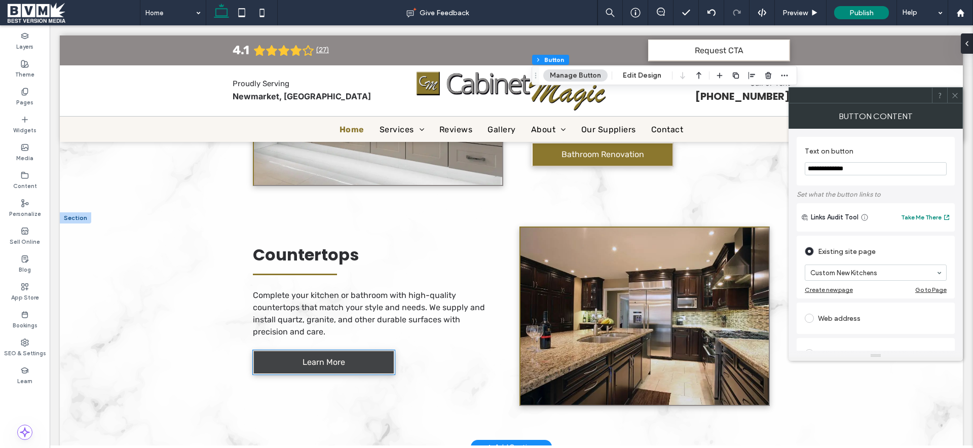
click at [327, 364] on span "Learn More" at bounding box center [323, 362] width 43 height 10
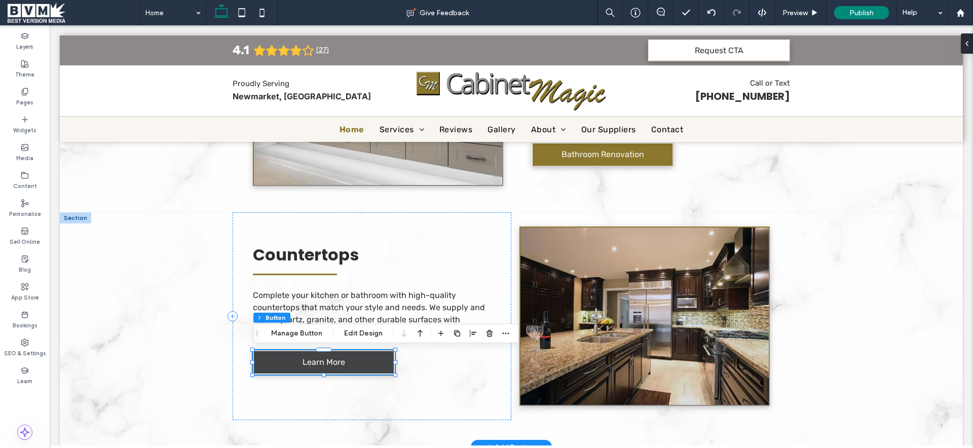
click at [355, 365] on link "Learn More" at bounding box center [324, 362] width 142 height 24
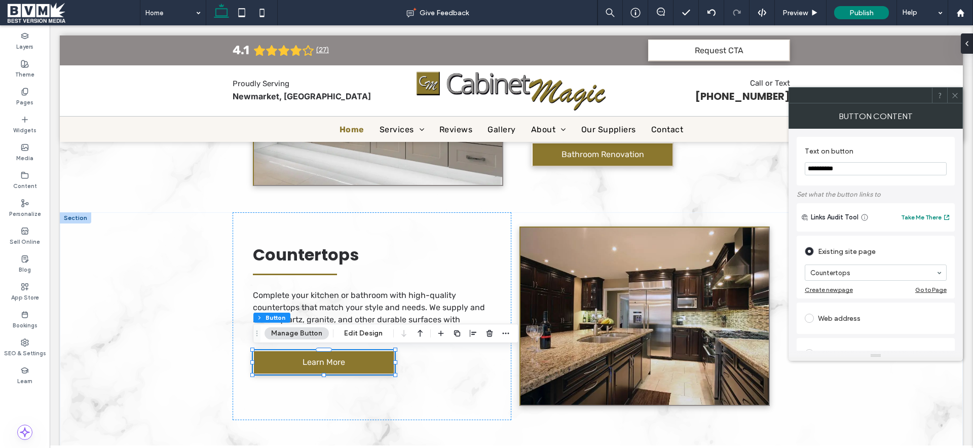
click at [888, 167] on input "**********" at bounding box center [875, 168] width 142 height 13
drag, startPoint x: 807, startPoint y: 168, endPoint x: 832, endPoint y: 168, distance: 24.8
click at [807, 168] on input "**********" at bounding box center [875, 168] width 142 height 13
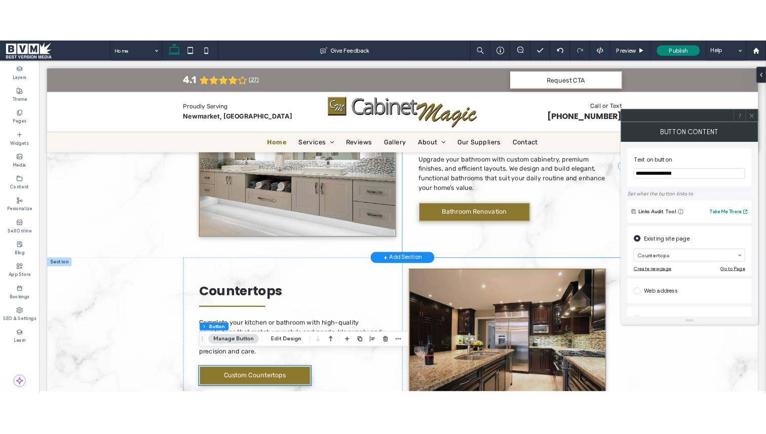
scroll to position [1730, 0]
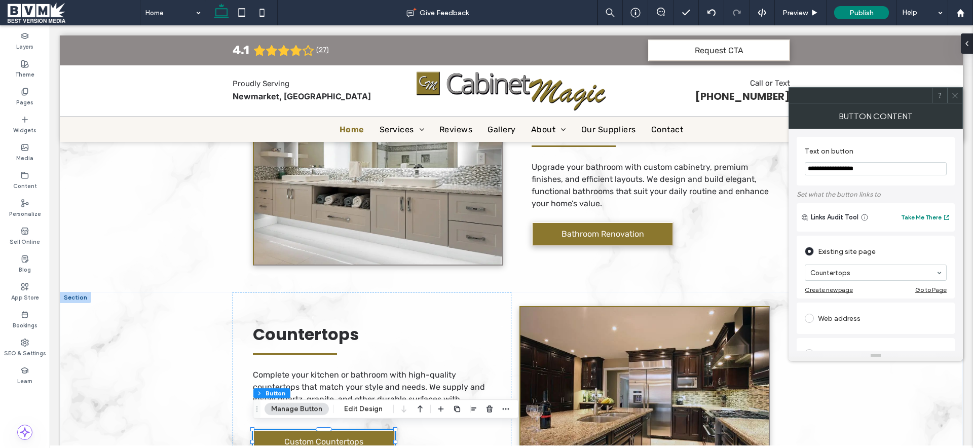
type input "**********"
click at [955, 97] on icon at bounding box center [955, 96] width 8 height 8
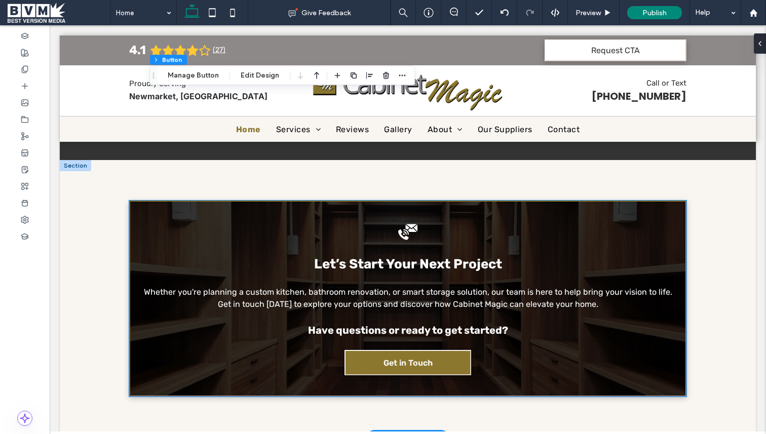
scroll to position [2479, 0]
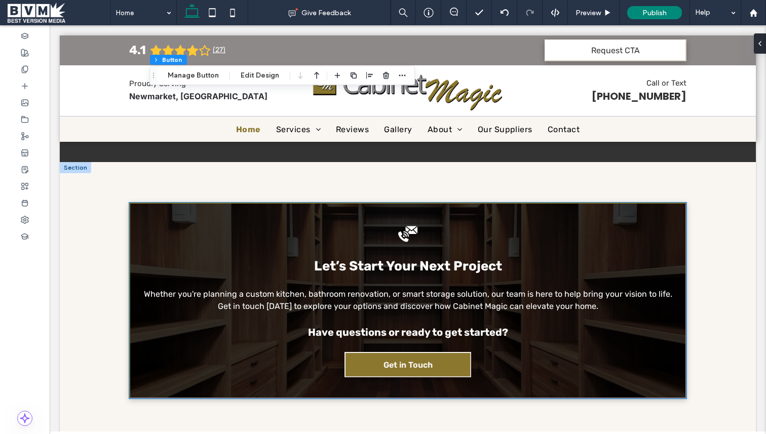
click at [238, 271] on p "Let’s Start Your Next Project" at bounding box center [407, 266] width 535 height 20
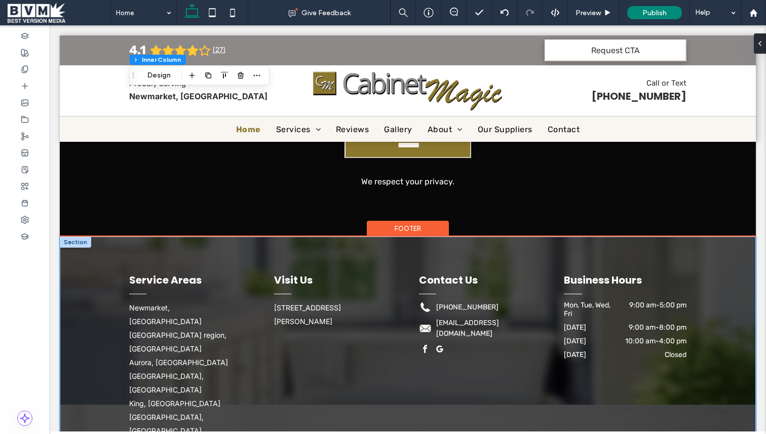
scroll to position [2929, 0]
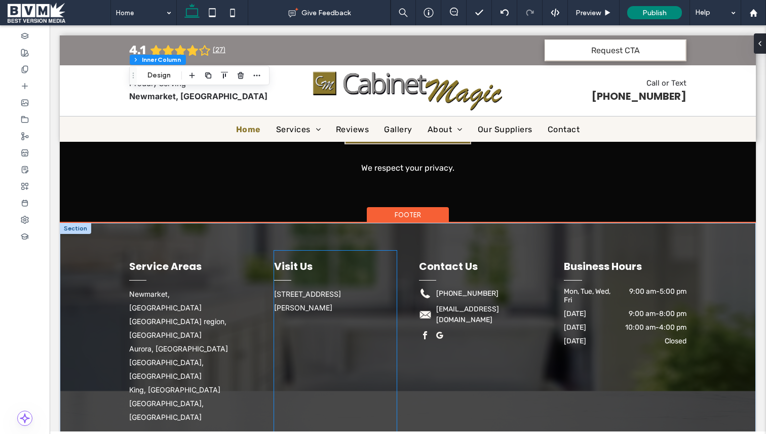
click at [377, 367] on div "Visit Us [STREET_ADDRESS][PERSON_NAME]" at bounding box center [335, 341] width 123 height 181
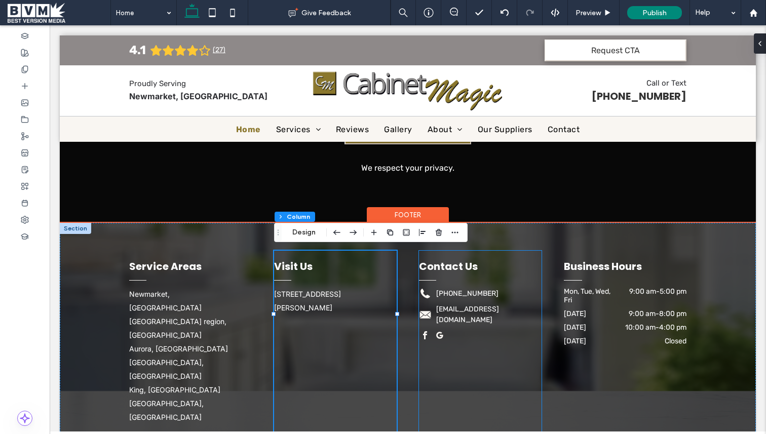
click at [450, 374] on div "Contact Us [PHONE_NUMBER] [EMAIL_ADDRESS][DOMAIN_NAME]" at bounding box center [480, 341] width 123 height 181
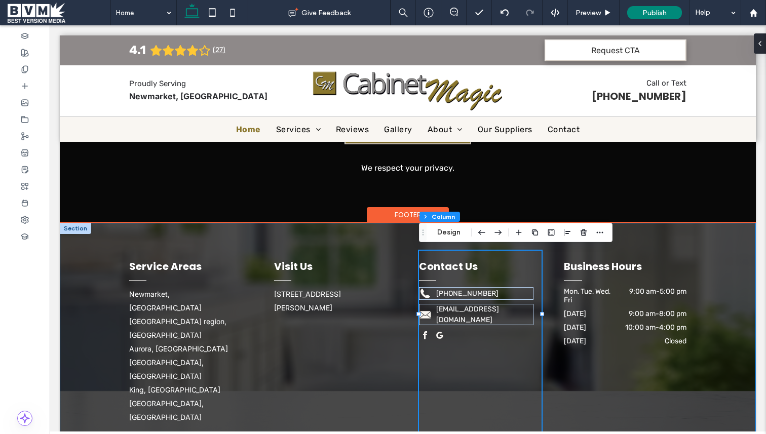
click at [409, 390] on div "Service Areas [GEOGRAPHIC_DATA], ON [GEOGRAPHIC_DATA] region, ON [GEOGRAPHIC_DA…" at bounding box center [408, 341] width 608 height 237
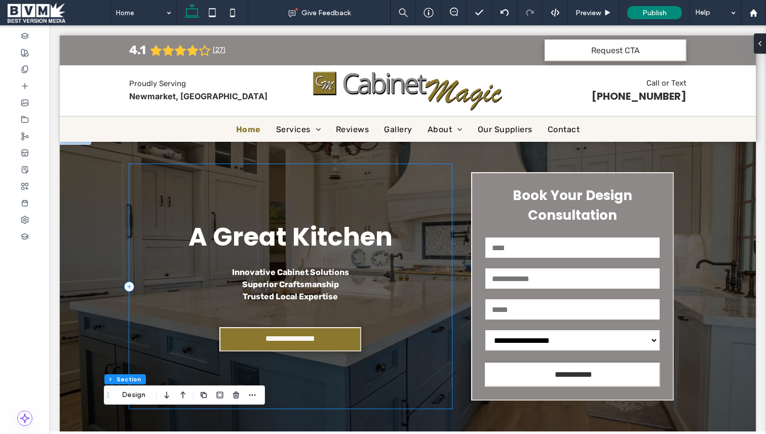
scroll to position [0, 0]
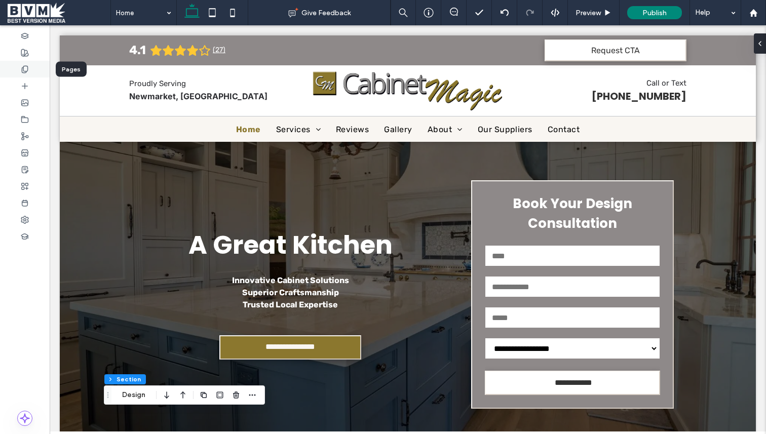
click at [23, 67] on use at bounding box center [25, 69] width 6 height 7
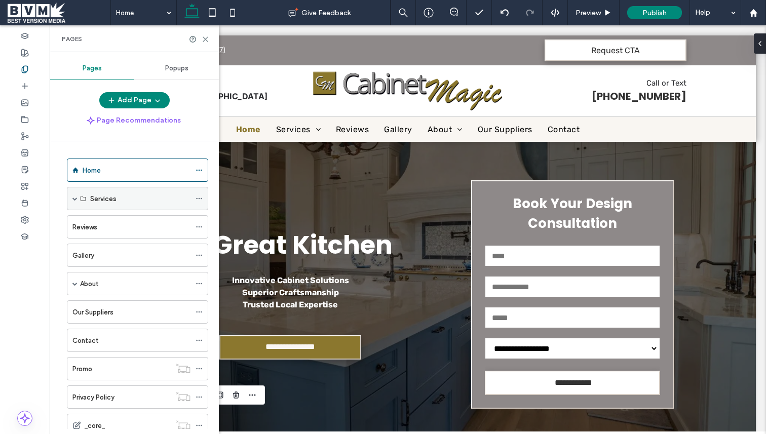
click at [112, 201] on label "Services" at bounding box center [103, 199] width 26 height 18
click at [75, 202] on span at bounding box center [74, 198] width 5 height 22
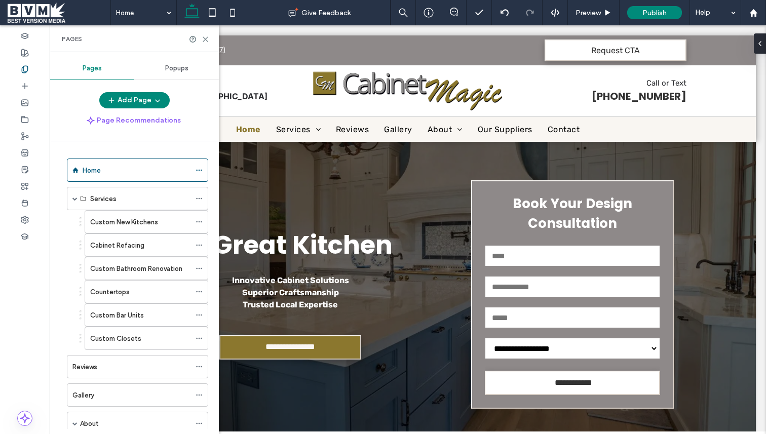
click at [117, 221] on label "Custom New Kitchens" at bounding box center [124, 222] width 68 height 18
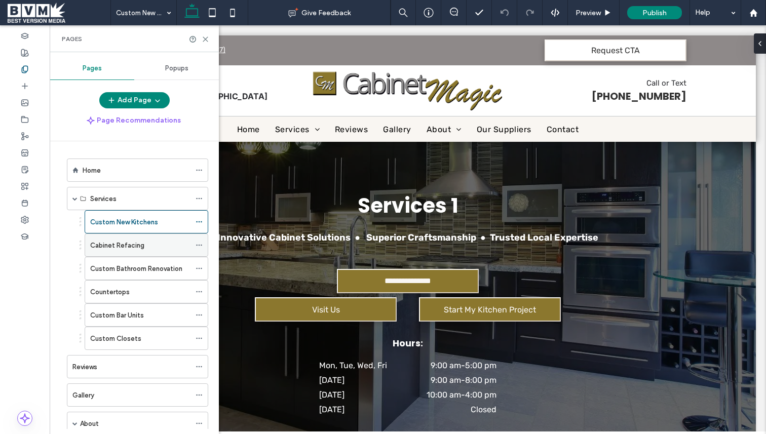
click at [117, 243] on label "Cabinet Refacing" at bounding box center [117, 246] width 54 height 18
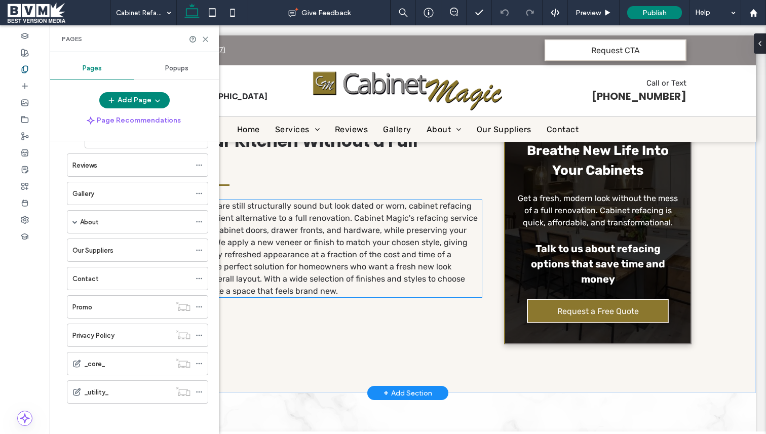
scroll to position [429, 0]
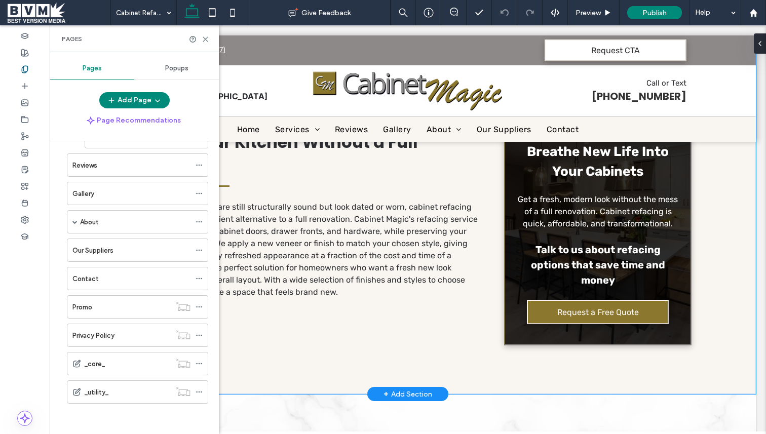
click at [510, 359] on div "Refresh Your Kitchen Without a Full Remodel If your existing cabinets are still…" at bounding box center [408, 214] width 608 height 360
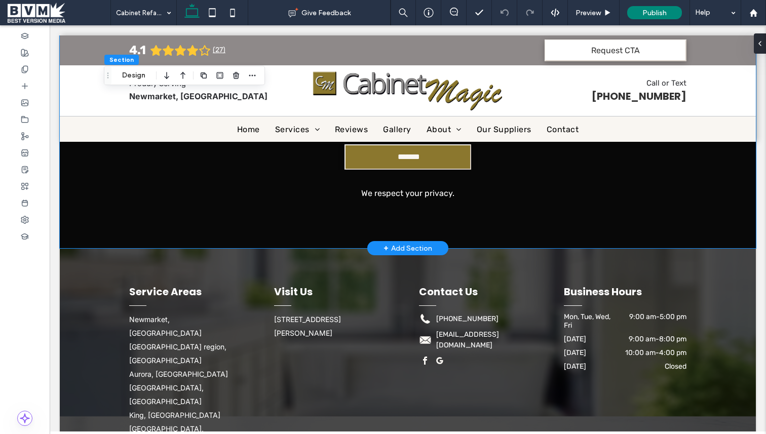
scroll to position [1475, 0]
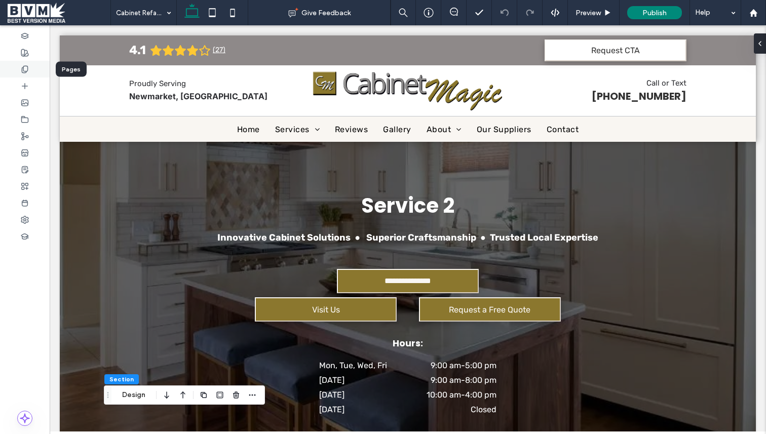
click at [27, 67] on icon at bounding box center [25, 69] width 8 height 8
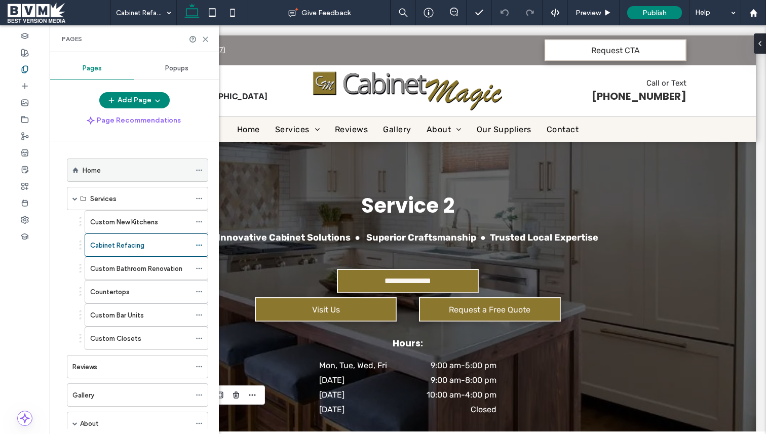
click at [121, 177] on div "Home" at bounding box center [137, 170] width 108 height 22
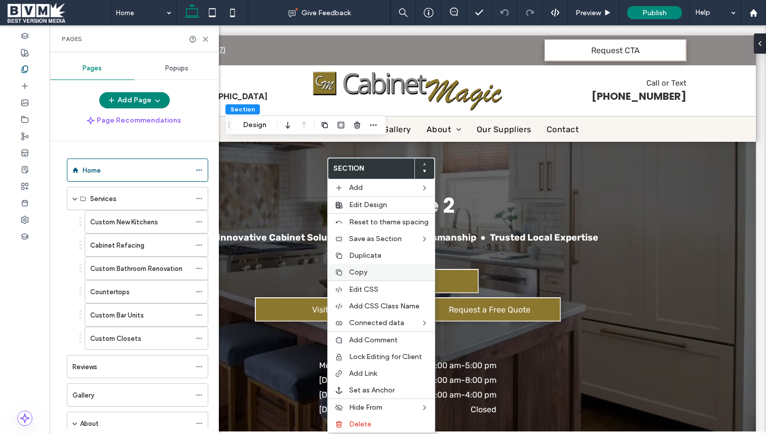
click at [369, 271] on label "Copy" at bounding box center [389, 272] width 80 height 9
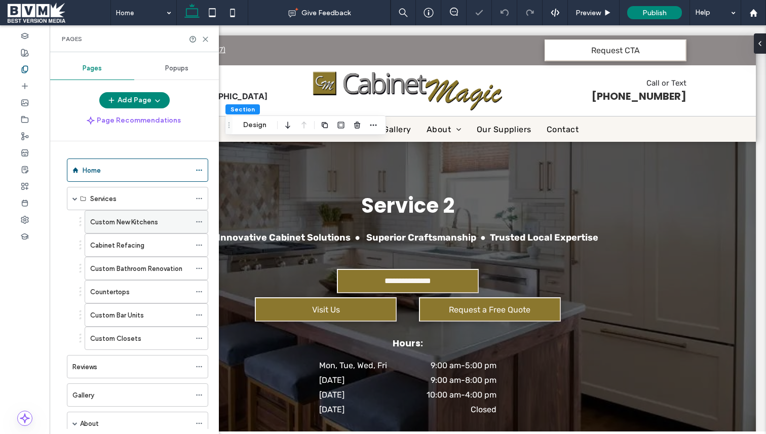
click at [140, 232] on div "Custom New Kitchens" at bounding box center [140, 222] width 100 height 22
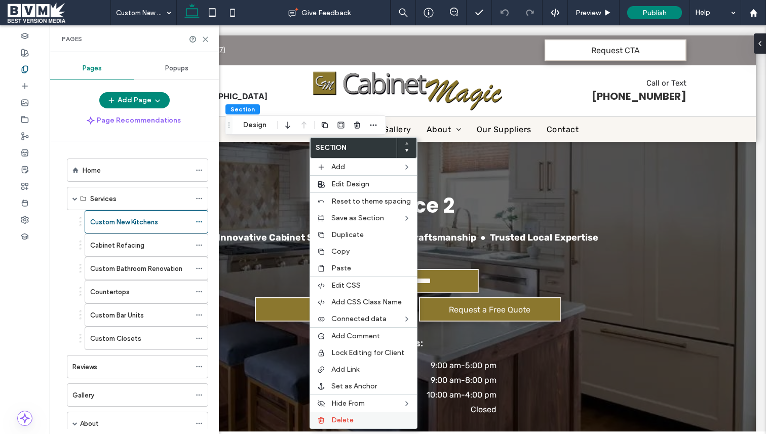
click at [342, 420] on span "Delete" at bounding box center [342, 420] width 22 height 9
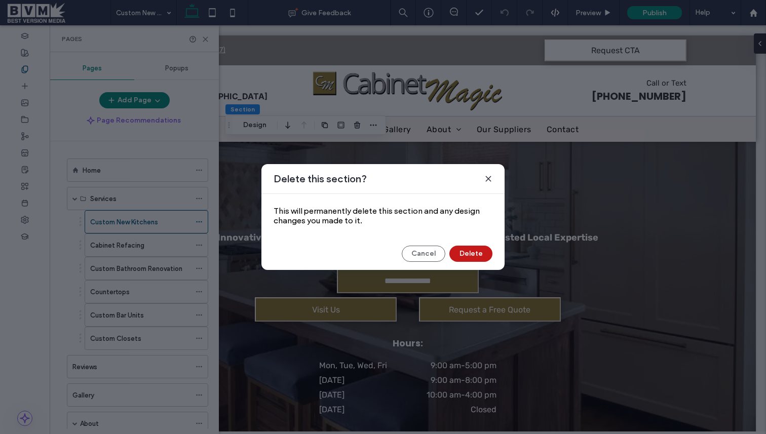
click at [460, 258] on button "Delete" at bounding box center [470, 254] width 43 height 16
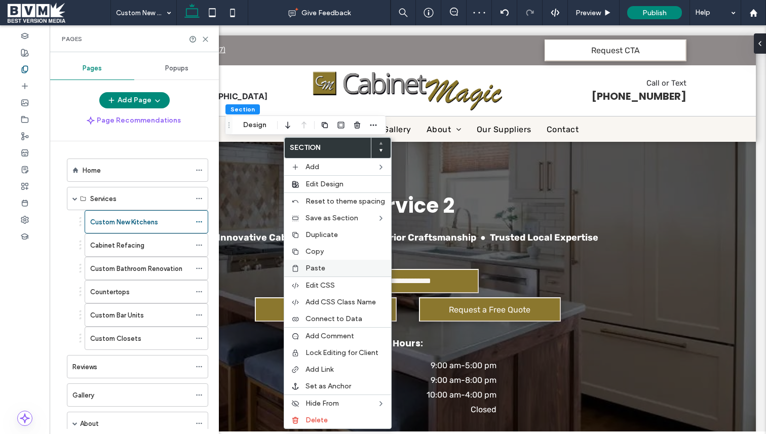
click at [317, 269] on span "Paste" at bounding box center [315, 268] width 20 height 9
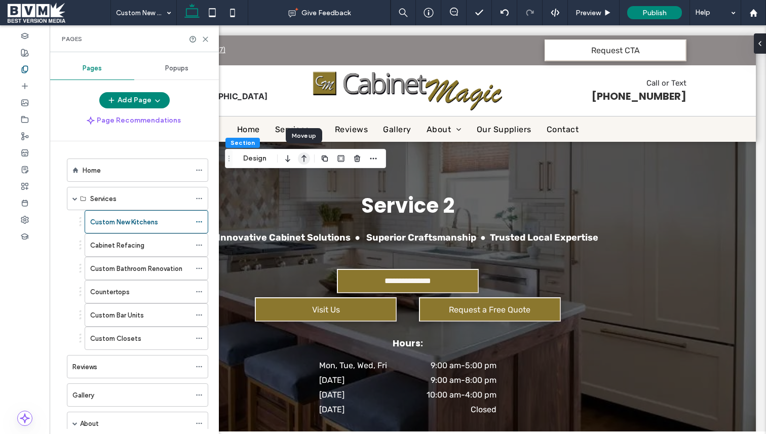
click at [303, 162] on icon "button" at bounding box center [304, 158] width 12 height 18
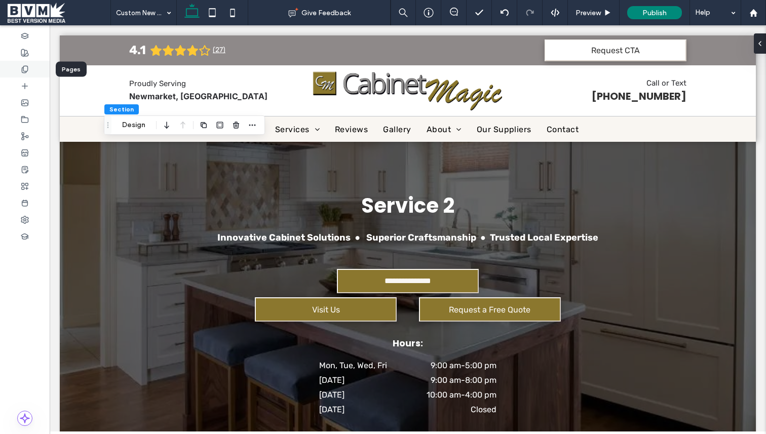
click at [26, 65] on icon at bounding box center [25, 69] width 8 height 8
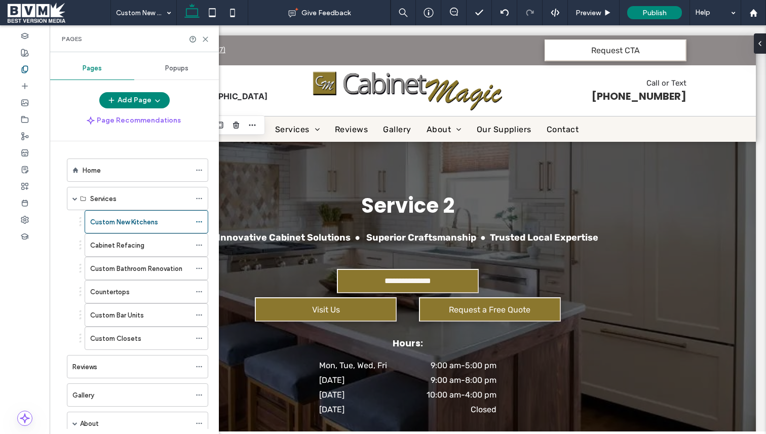
click at [144, 239] on div "Cabinet Refacing" at bounding box center [140, 245] width 100 height 22
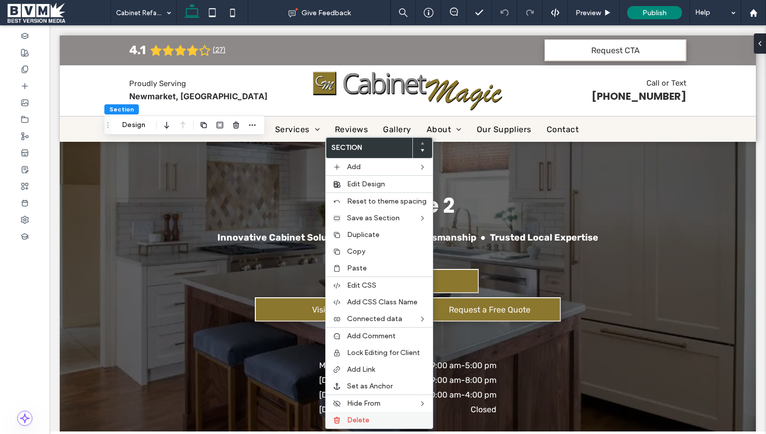
click at [358, 414] on div "Delete" at bounding box center [379, 420] width 107 height 17
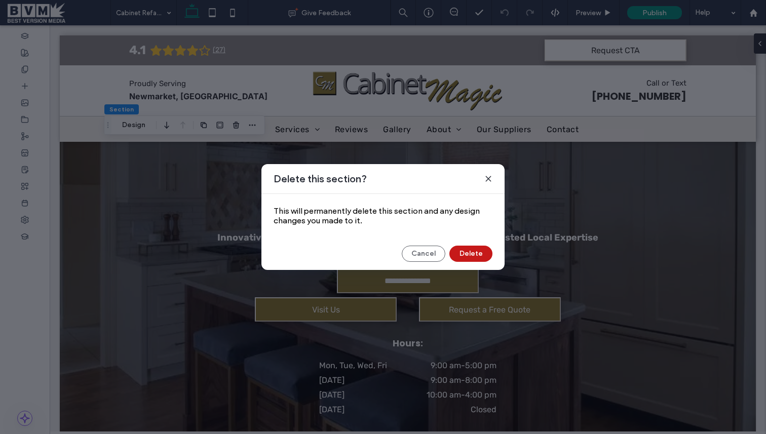
click at [457, 256] on button "Delete" at bounding box center [470, 254] width 43 height 16
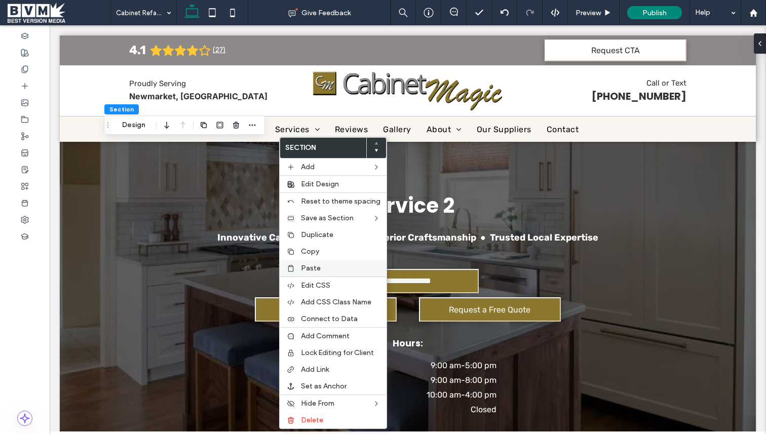
click at [329, 269] on label "Paste" at bounding box center [341, 268] width 80 height 9
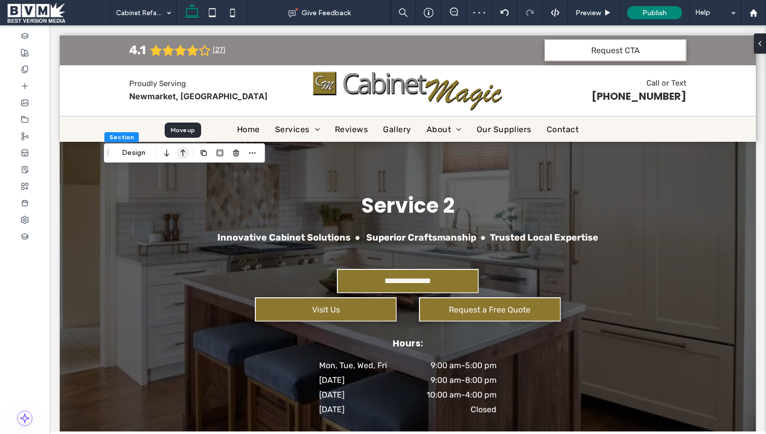
click at [183, 151] on icon "button" at bounding box center [183, 153] width 12 height 18
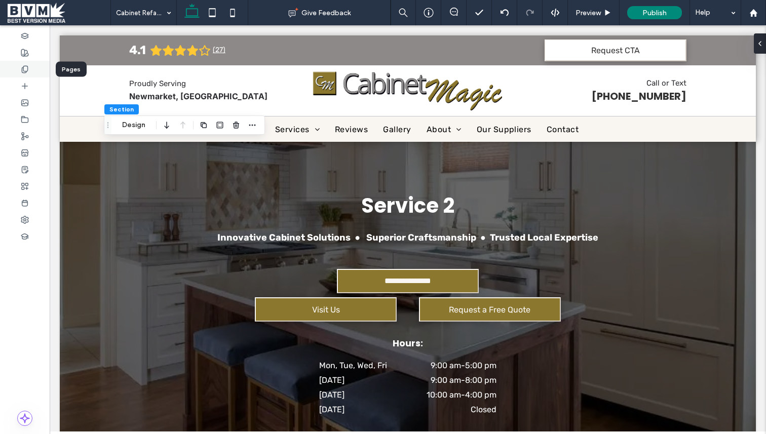
click at [28, 69] on icon at bounding box center [25, 69] width 8 height 8
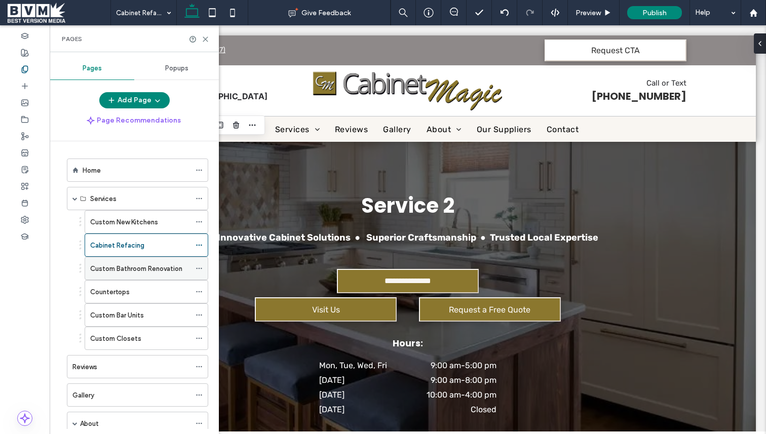
click at [147, 264] on label "Custom Bathroom Renovation" at bounding box center [136, 269] width 92 height 18
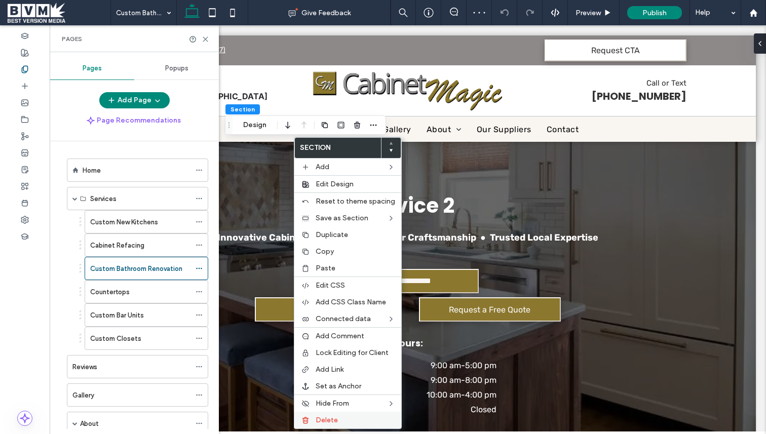
click at [333, 413] on div "Delete" at bounding box center [347, 420] width 107 height 17
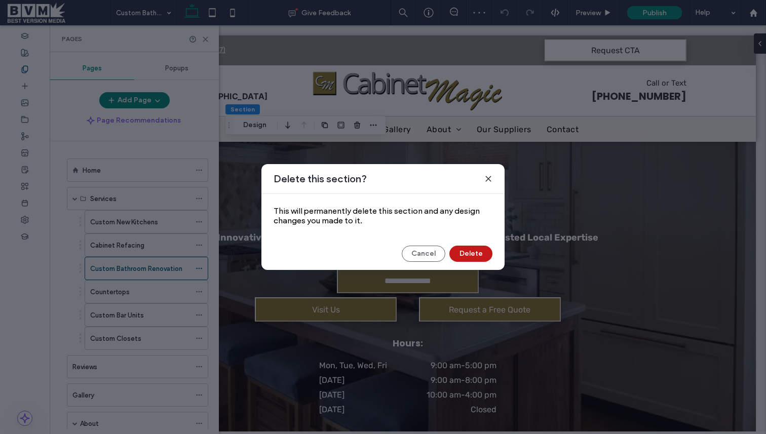
click at [455, 261] on button "Delete" at bounding box center [470, 254] width 43 height 16
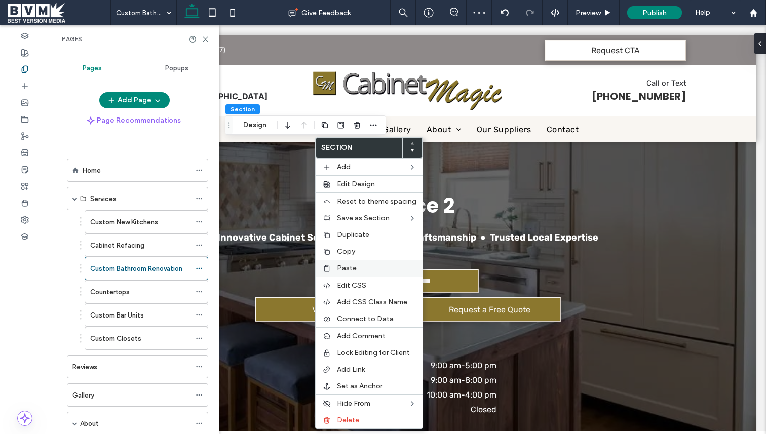
click at [353, 272] on span "Paste" at bounding box center [347, 268] width 20 height 9
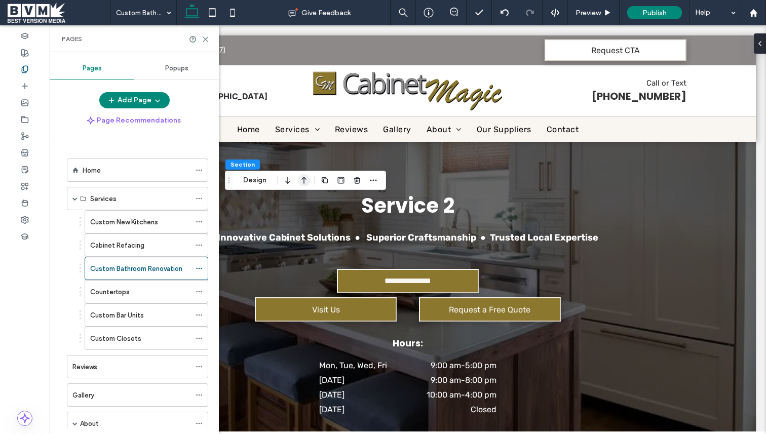
click at [303, 185] on icon "button" at bounding box center [304, 180] width 12 height 18
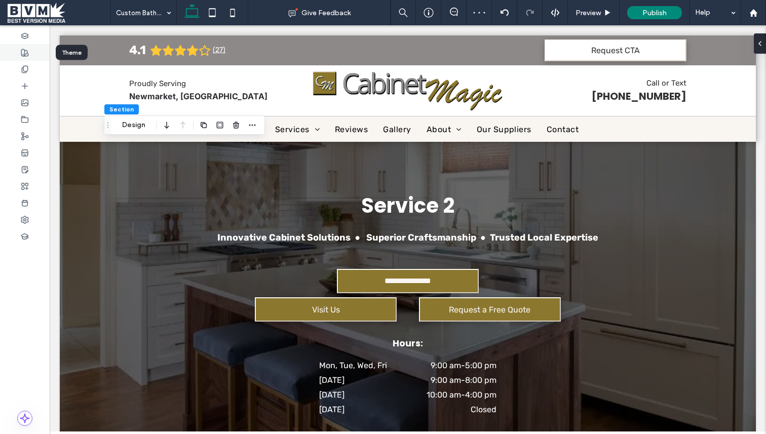
click at [34, 55] on div at bounding box center [25, 52] width 50 height 17
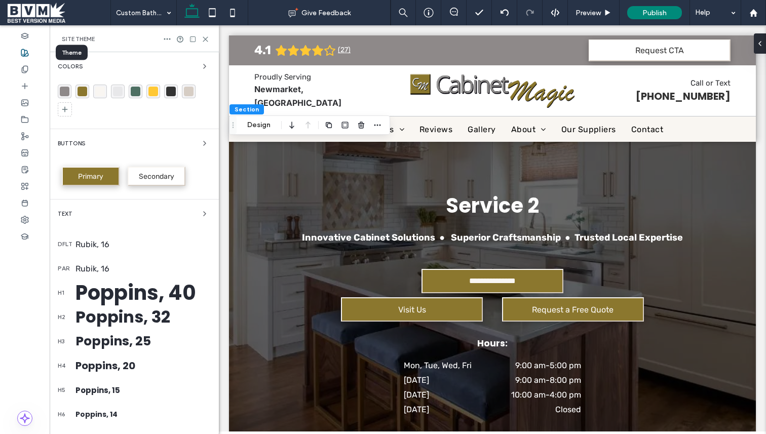
click at [34, 55] on div at bounding box center [25, 52] width 50 height 17
click at [28, 67] on icon at bounding box center [25, 69] width 8 height 8
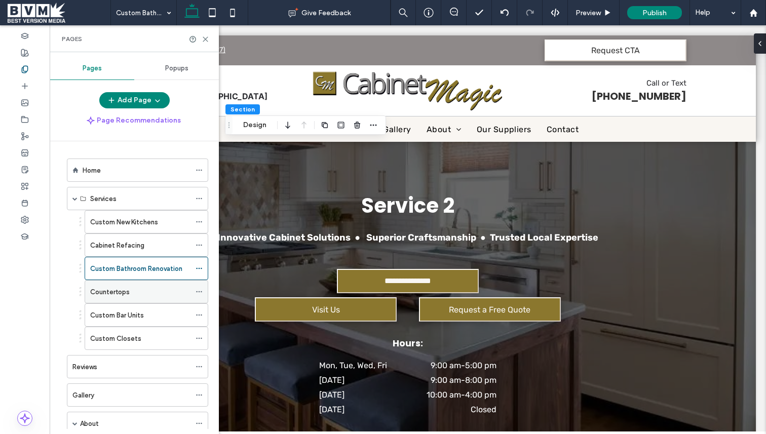
click at [136, 291] on div "Countertops" at bounding box center [140, 292] width 100 height 11
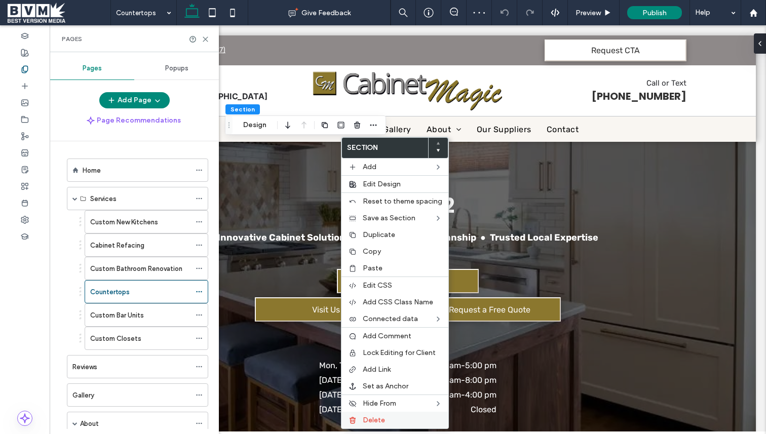
click at [393, 415] on div "Delete" at bounding box center [394, 420] width 107 height 17
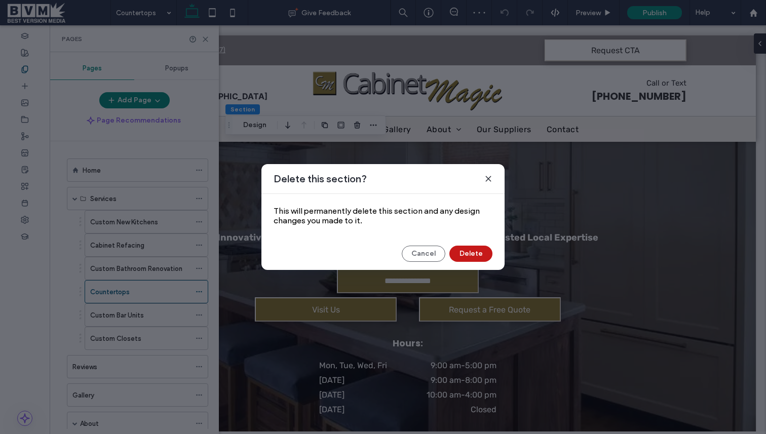
click at [468, 259] on button "Delete" at bounding box center [470, 254] width 43 height 16
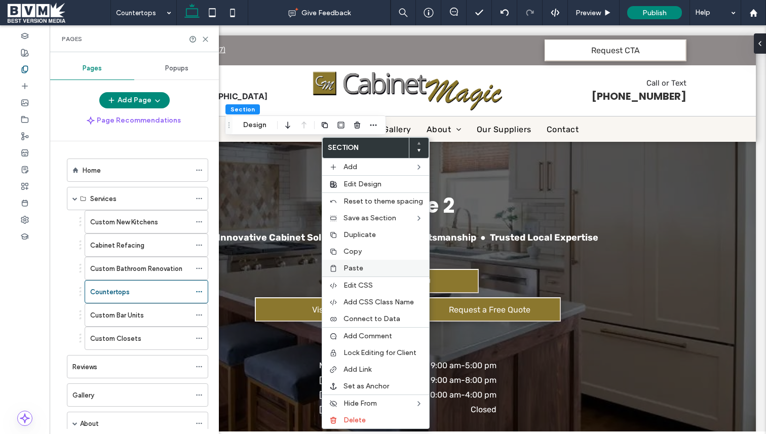
click at [384, 263] on div "Paste" at bounding box center [375, 268] width 107 height 17
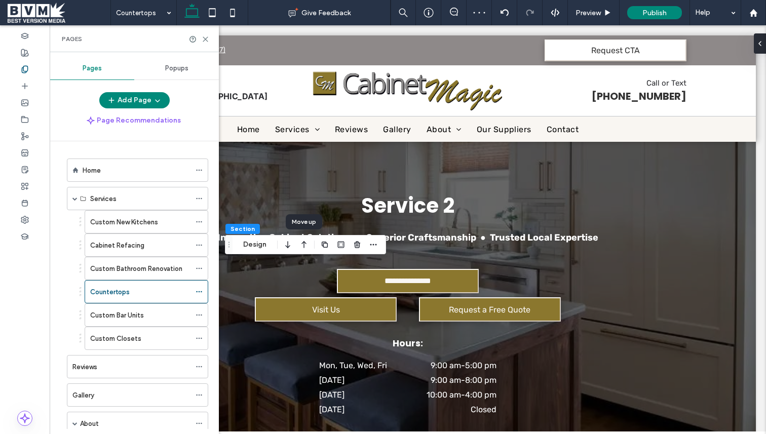
click at [302, 243] on use "button" at bounding box center [303, 244] width 5 height 7
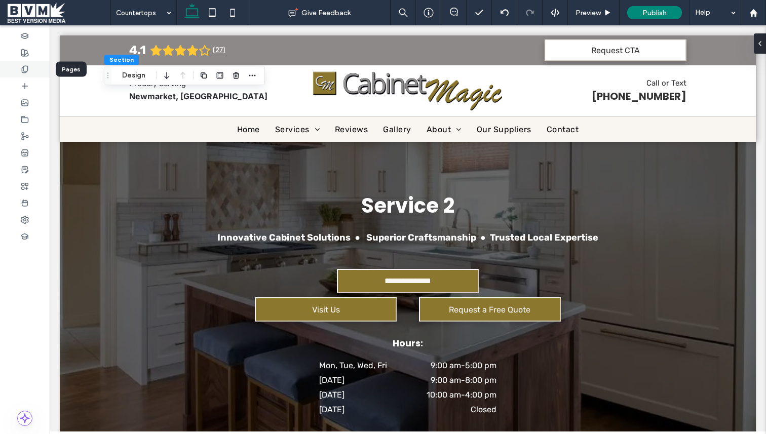
click at [21, 67] on icon at bounding box center [25, 69] width 8 height 8
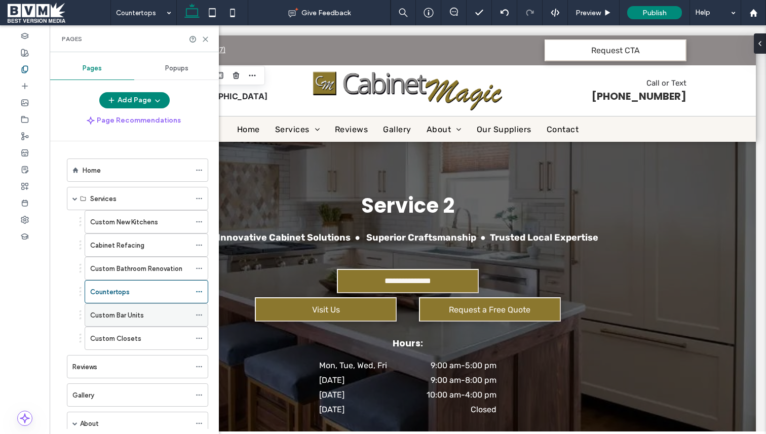
click at [199, 315] on use at bounding box center [199, 316] width 6 height 2
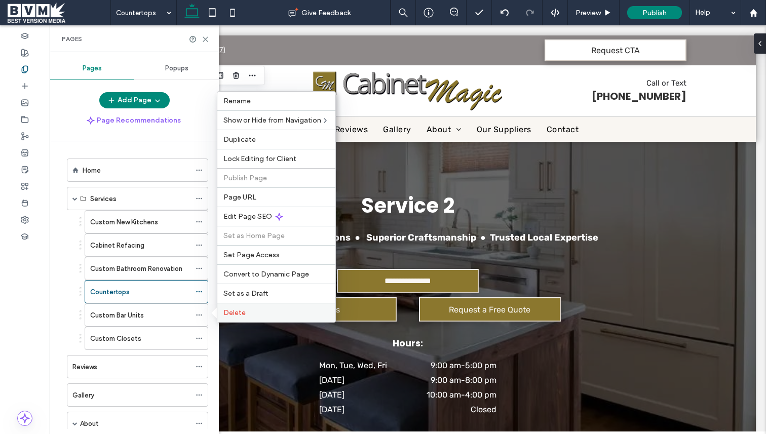
click at [228, 313] on span "Delete" at bounding box center [234, 313] width 22 height 9
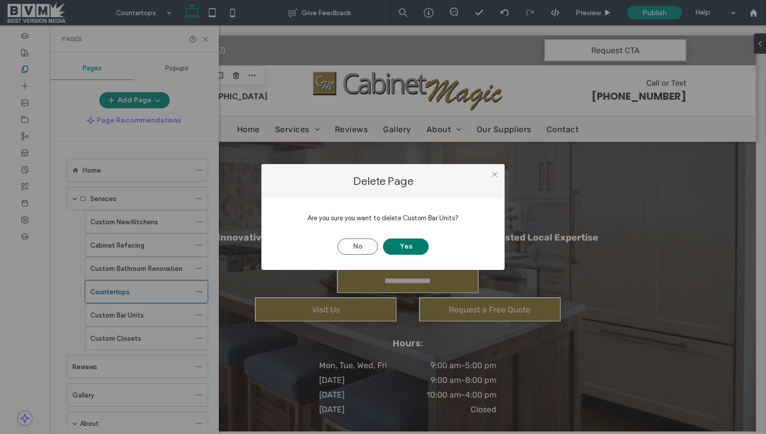
click at [401, 242] on button "Yes" at bounding box center [406, 247] width 46 height 16
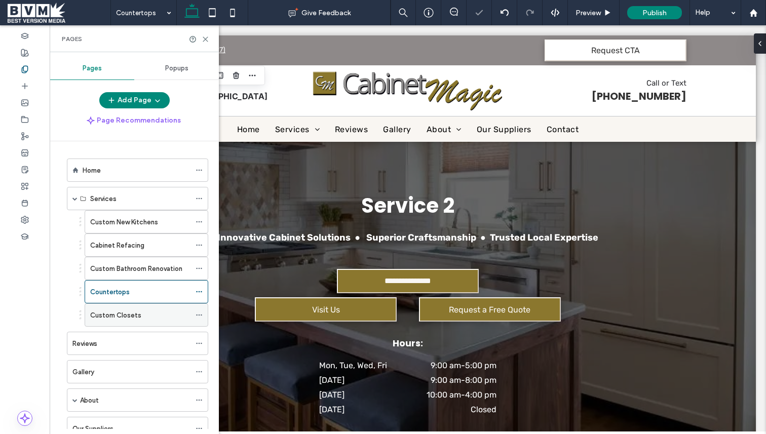
click at [197, 313] on icon at bounding box center [199, 315] width 7 height 7
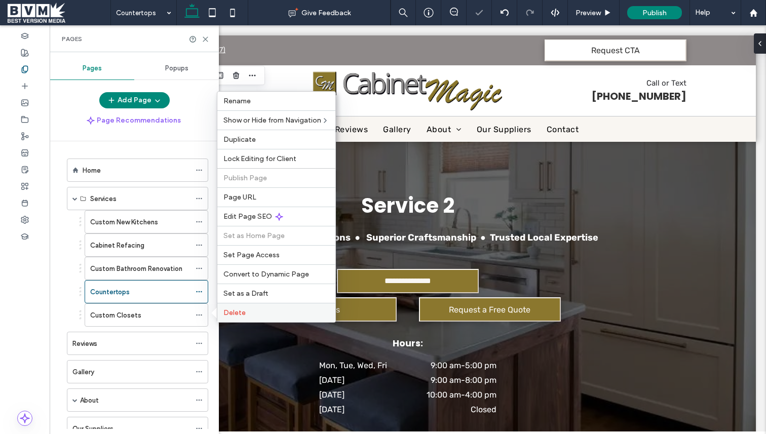
click at [258, 309] on label "Delete" at bounding box center [276, 313] width 106 height 9
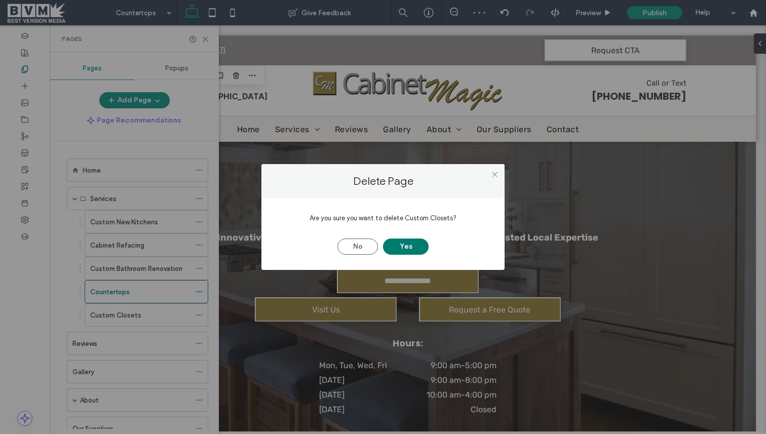
click at [398, 245] on button "Yes" at bounding box center [406, 247] width 46 height 16
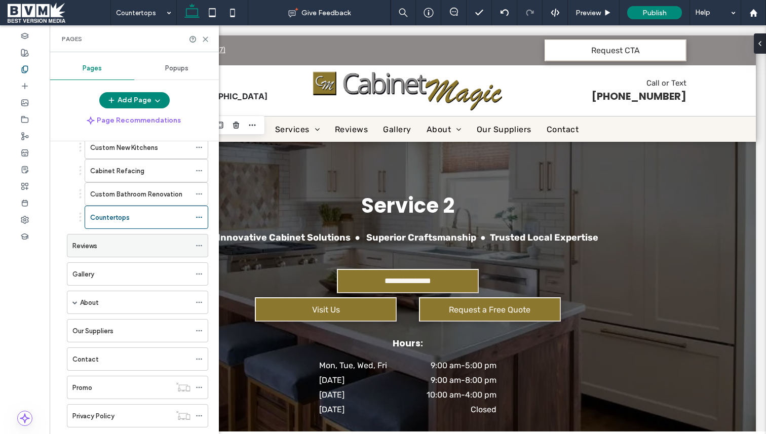
scroll to position [84, 0]
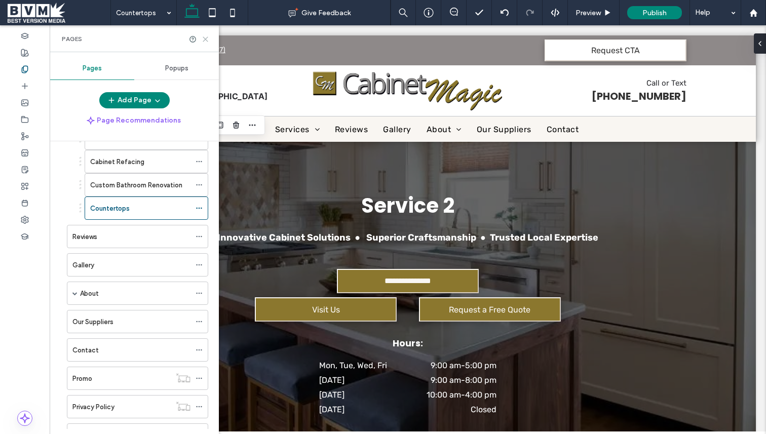
click at [208, 37] on icon at bounding box center [206, 39] width 8 height 8
